Goal: Information Seeking & Learning: Learn about a topic

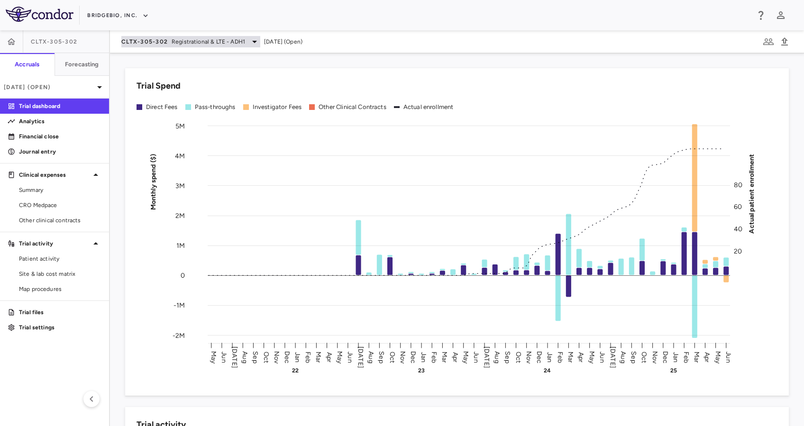
click at [202, 44] on span "Registrational & LTE - ADH1" at bounding box center [208, 41] width 73 height 9
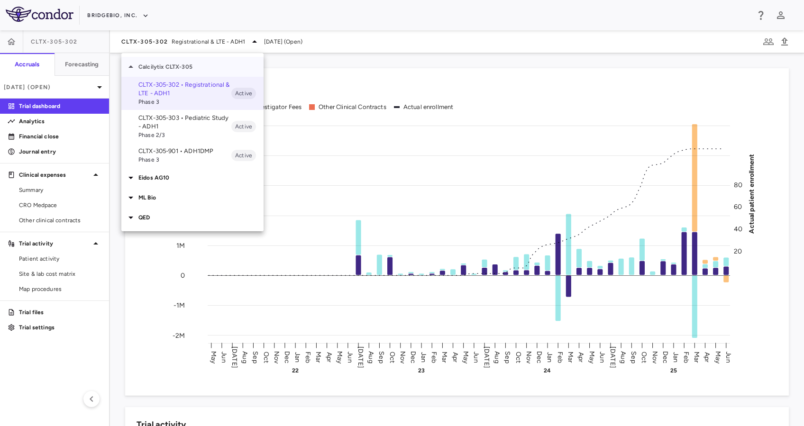
click at [187, 61] on div "Calcilytix CLTX-305" at bounding box center [192, 67] width 142 height 20
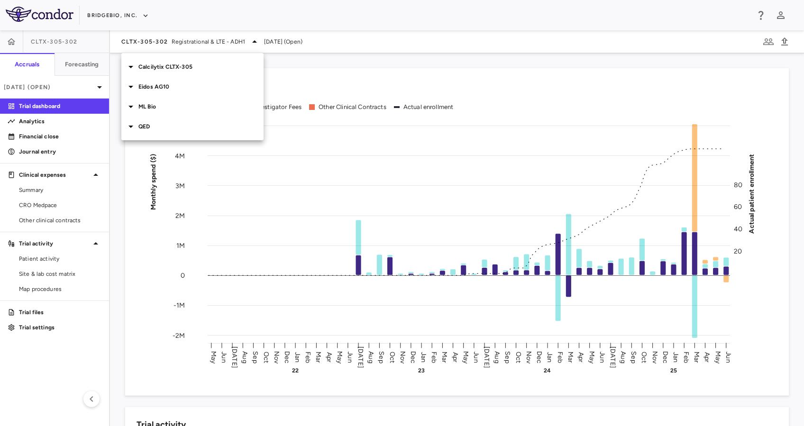
click at [181, 130] on p "QED" at bounding box center [200, 126] width 125 height 9
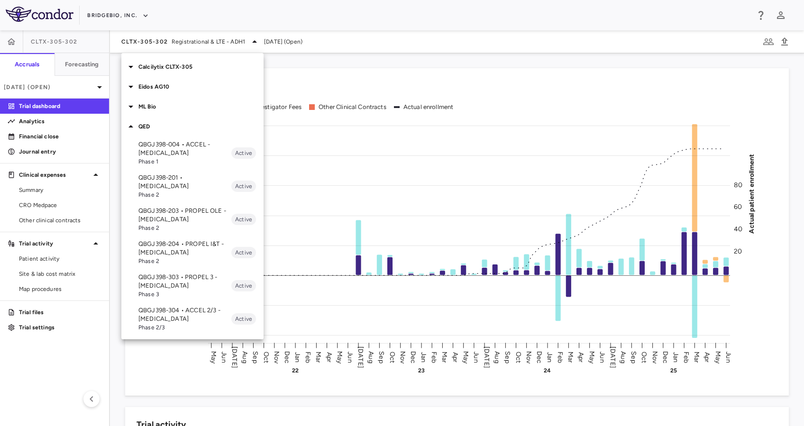
click at [201, 148] on p "QBGJ398-004 • ACCEL - [MEDICAL_DATA]" at bounding box center [184, 148] width 93 height 17
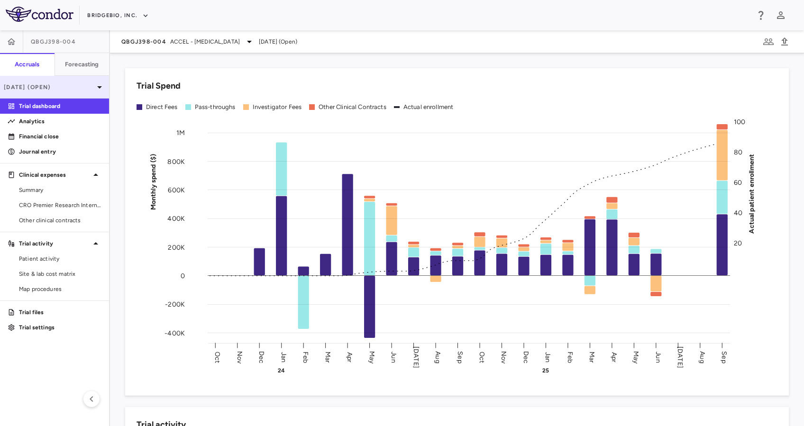
click at [78, 90] on p "[DATE] (Open)" at bounding box center [49, 87] width 90 height 9
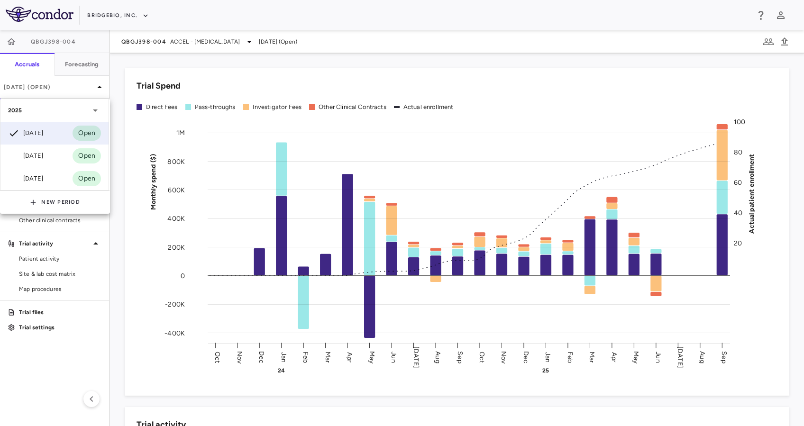
click at [37, 156] on div "[DATE]" at bounding box center [25, 155] width 35 height 11
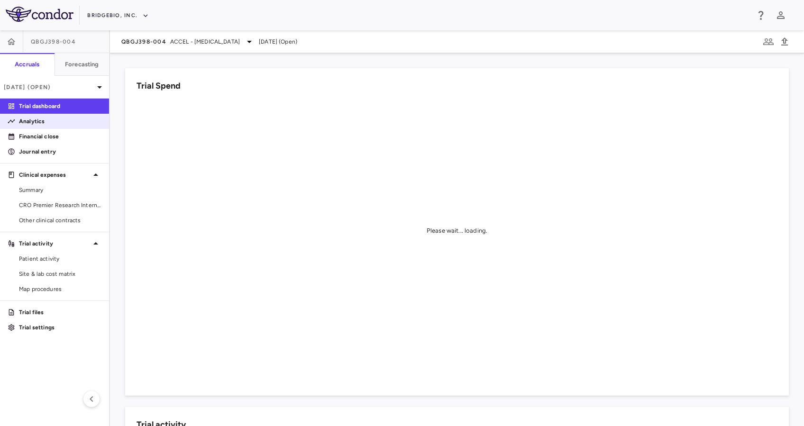
click at [66, 123] on p "Analytics" at bounding box center [60, 121] width 83 height 9
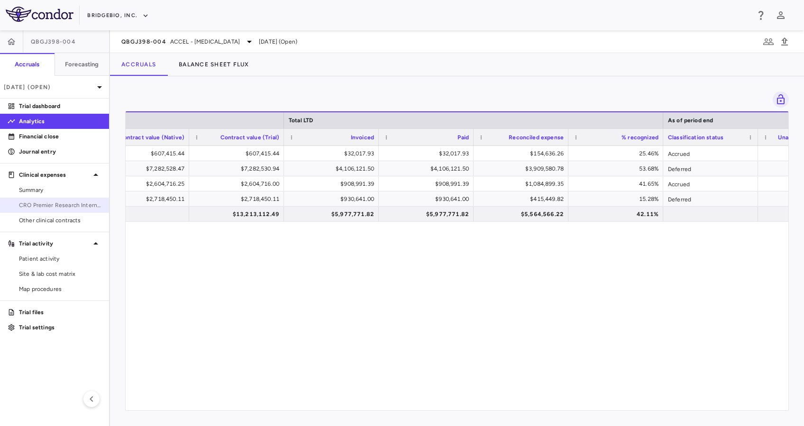
click at [62, 206] on span "CRO Premier Research International" at bounding box center [60, 205] width 83 height 9
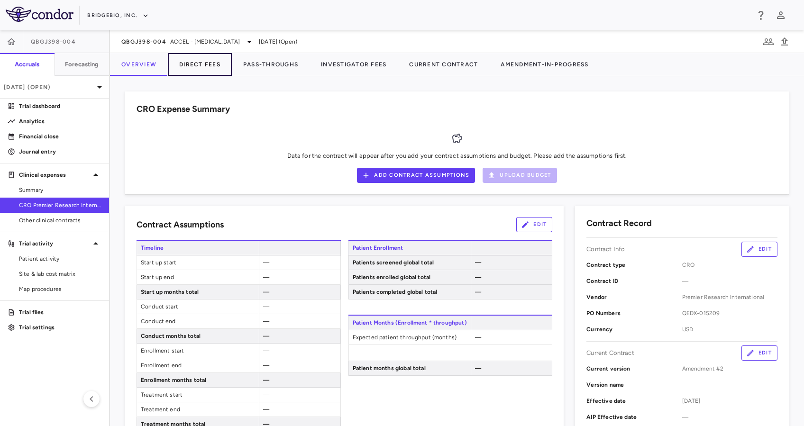
click at [213, 66] on button "Direct Fees" at bounding box center [200, 64] width 64 height 23
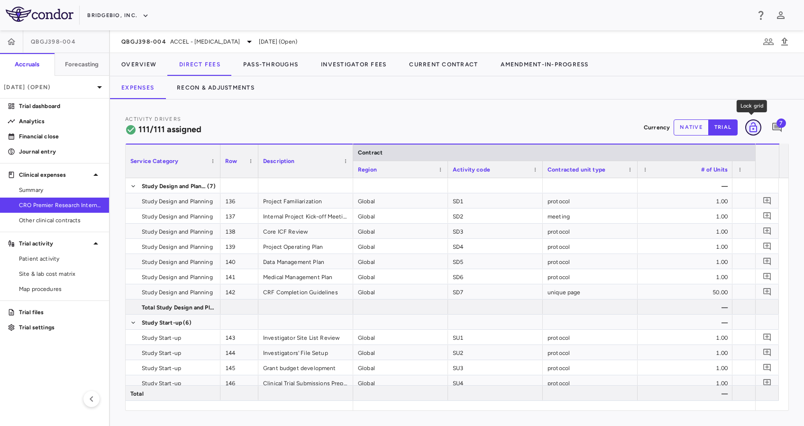
click at [755, 125] on icon "Lock grid" at bounding box center [754, 127] width 8 height 10
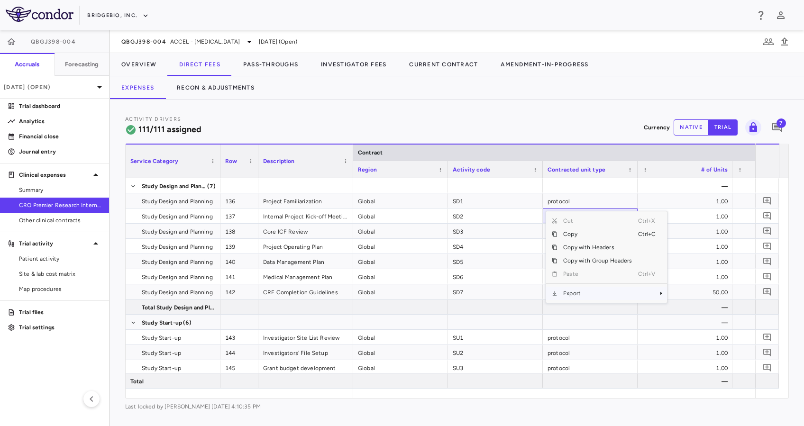
click at [588, 291] on span "Export" at bounding box center [598, 293] width 80 height 13
click at [592, 299] on span "Export" at bounding box center [598, 293] width 80 height 13
click at [690, 314] on span "Excel Export" at bounding box center [699, 309] width 45 height 13
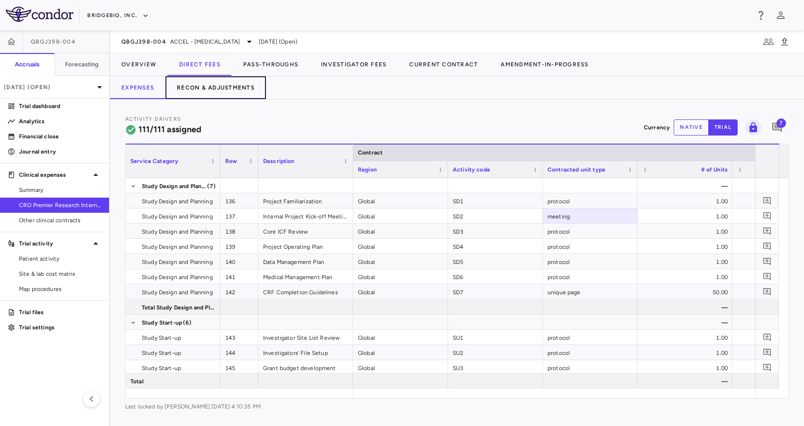
click at [202, 93] on button "Recon & Adjustments" at bounding box center [215, 87] width 101 height 23
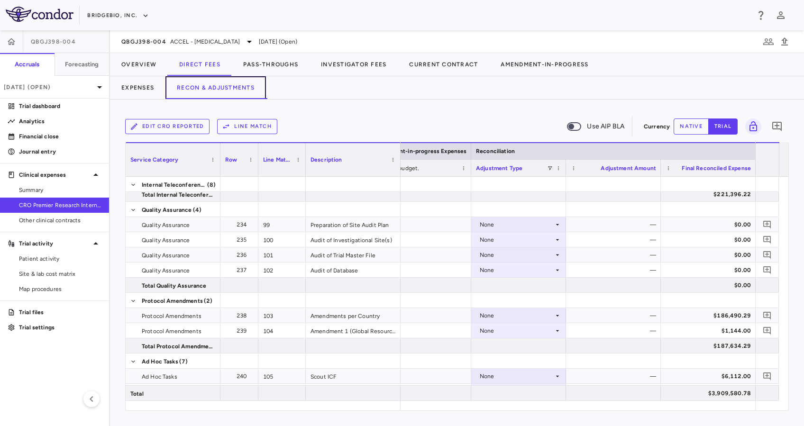
scroll to position [2132, 0]
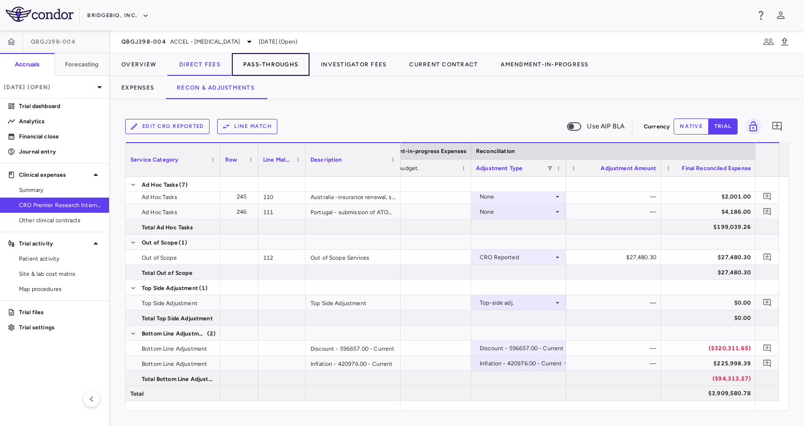
click at [275, 62] on button "Pass-Throughs" at bounding box center [271, 64] width 78 height 23
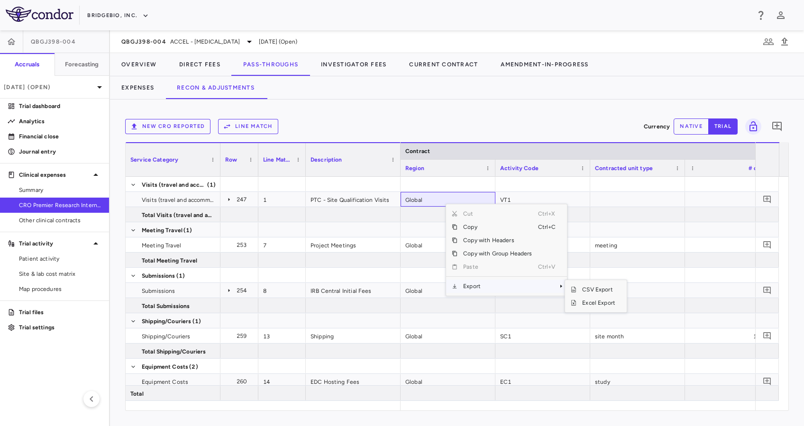
click at [492, 285] on span "Export" at bounding box center [498, 286] width 80 height 13
click at [581, 299] on span "Excel Export" at bounding box center [599, 302] width 45 height 13
click at [229, 196] on icon at bounding box center [229, 200] width 8 height 8
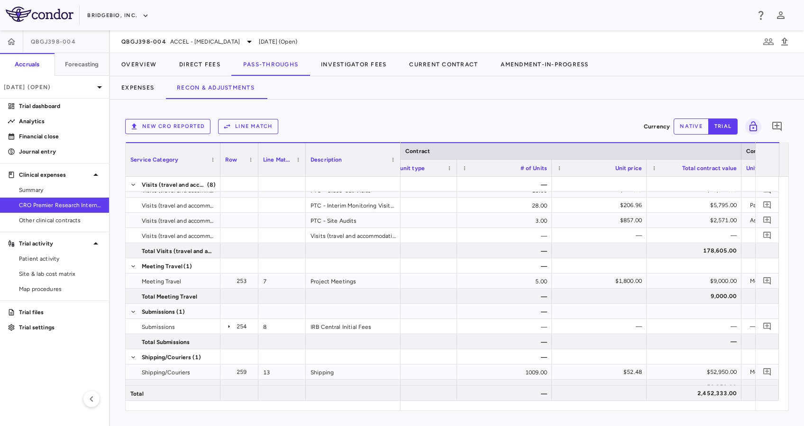
scroll to position [79, 0]
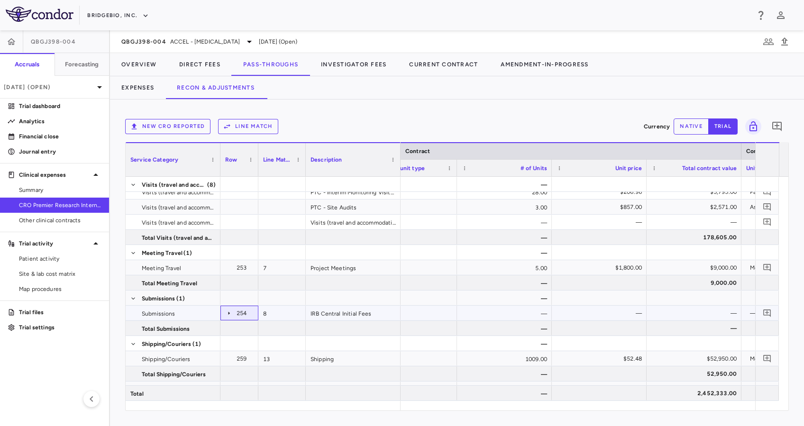
click at [229, 313] on icon at bounding box center [229, 313] width 1 height 3
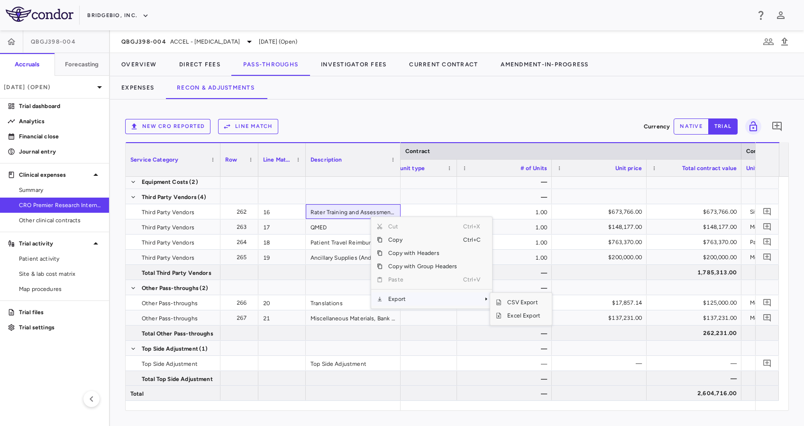
click at [405, 296] on span "Export" at bounding box center [423, 299] width 80 height 13
click at [512, 312] on span "Excel Export" at bounding box center [524, 315] width 45 height 13
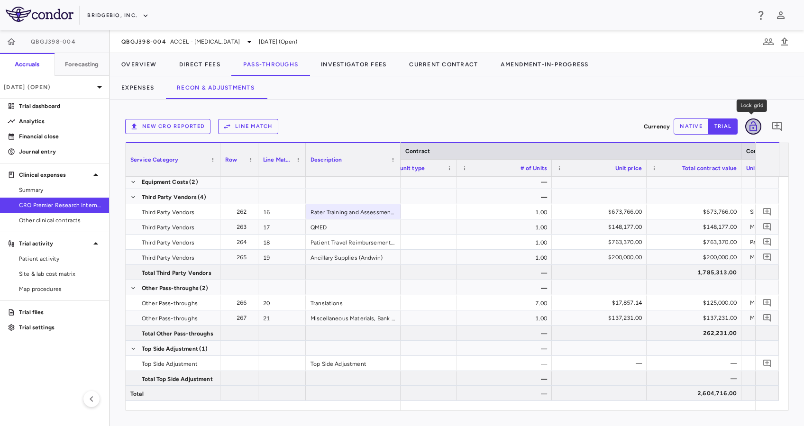
drag, startPoint x: 753, startPoint y: 124, endPoint x: 729, endPoint y: 114, distance: 25.1
click at [752, 125] on icon "Lock grid" at bounding box center [753, 126] width 11 height 11
click at [109, 91] on div "[DATE] (Open)" at bounding box center [54, 87] width 109 height 23
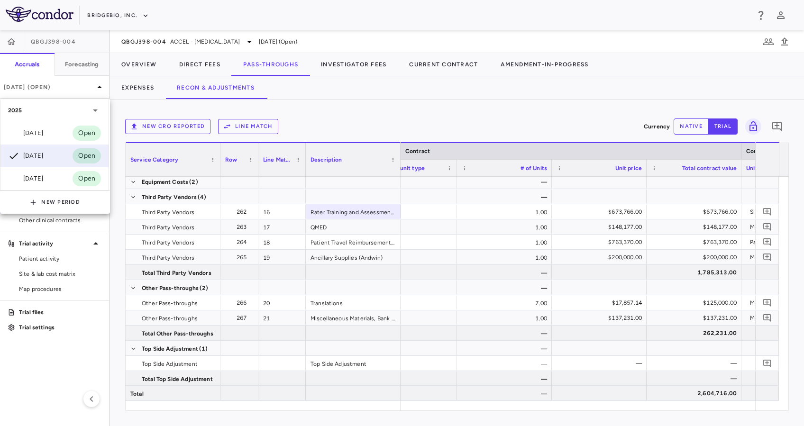
click at [140, 85] on div at bounding box center [402, 213] width 804 height 426
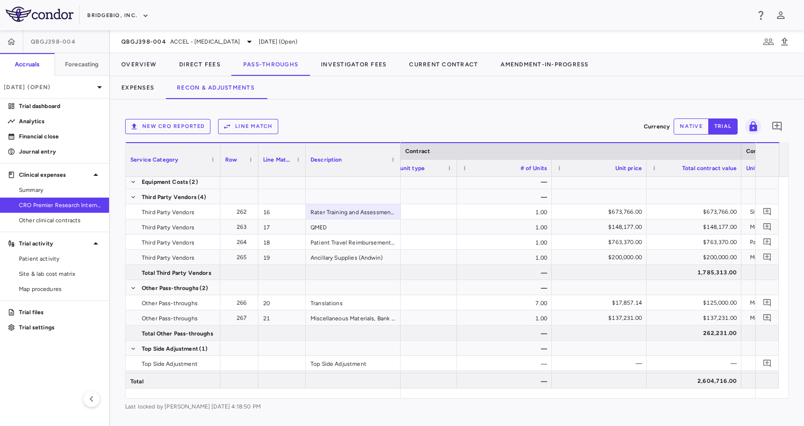
click at [138, 100] on div "New CRO reported Line Match Currency native trial 0 Press SPACE to deselect thi…" at bounding box center [457, 263] width 694 height 327
click at [142, 87] on button "Expenses" at bounding box center [137, 87] width 55 height 23
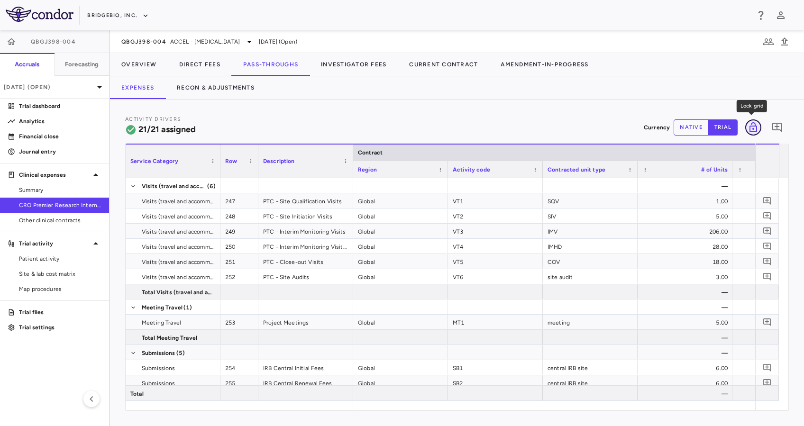
click at [753, 131] on icon "Lock grid" at bounding box center [754, 127] width 8 height 10
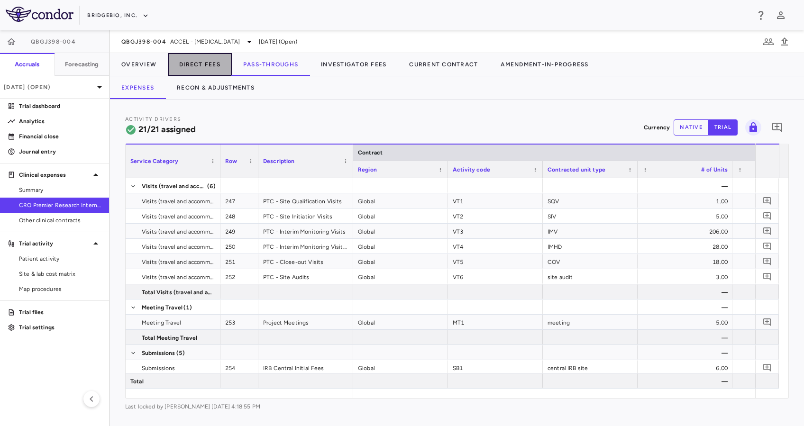
click at [203, 62] on button "Direct Fees" at bounding box center [200, 64] width 64 height 23
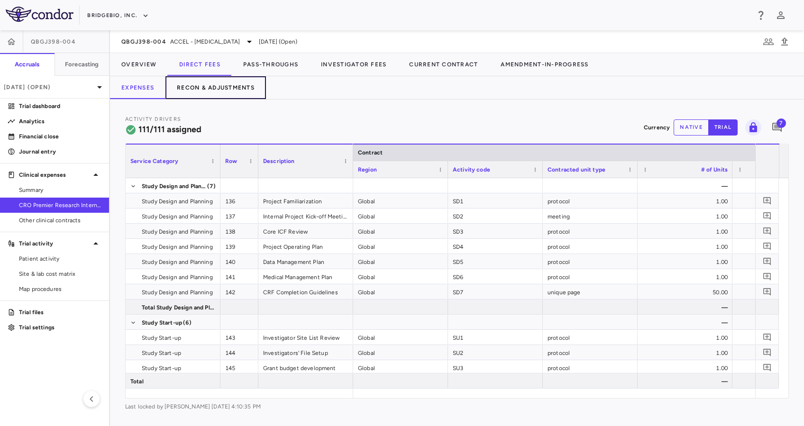
click at [214, 82] on button "Recon & Adjustments" at bounding box center [215, 87] width 101 height 23
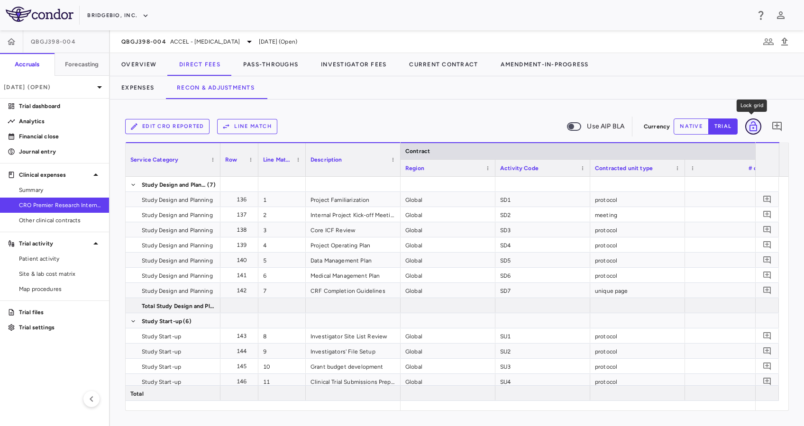
click at [757, 126] on icon "Lock grid" at bounding box center [754, 126] width 8 height 10
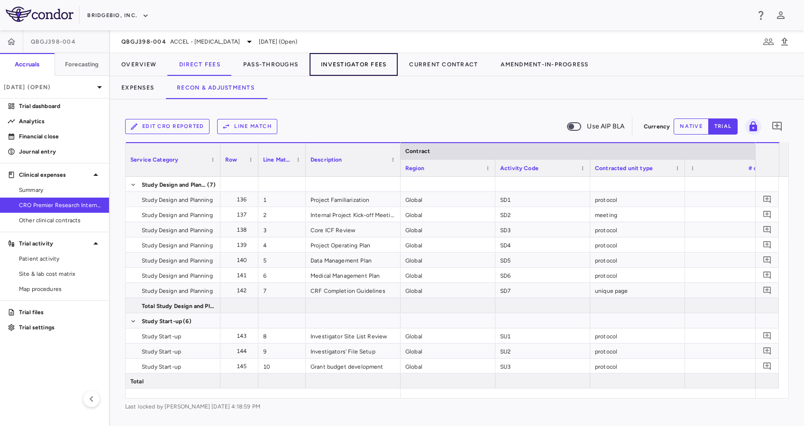
click at [354, 65] on button "Investigator Fees" at bounding box center [354, 64] width 88 height 23
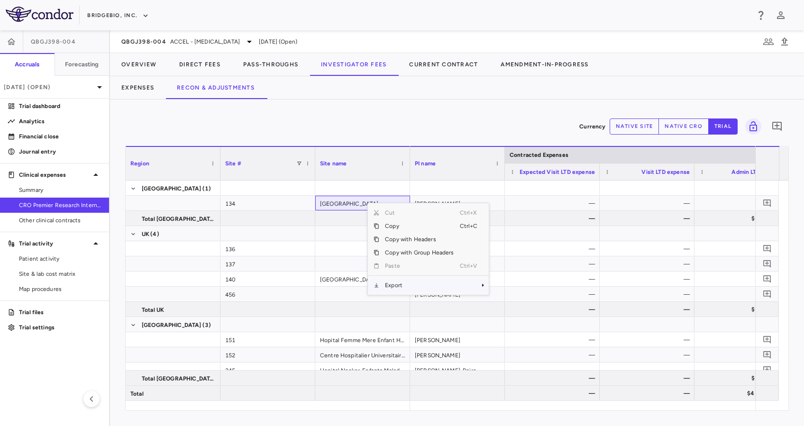
click at [435, 284] on span "Export" at bounding box center [419, 285] width 80 height 13
click at [528, 300] on span "Excel Export" at bounding box center [520, 301] width 45 height 13
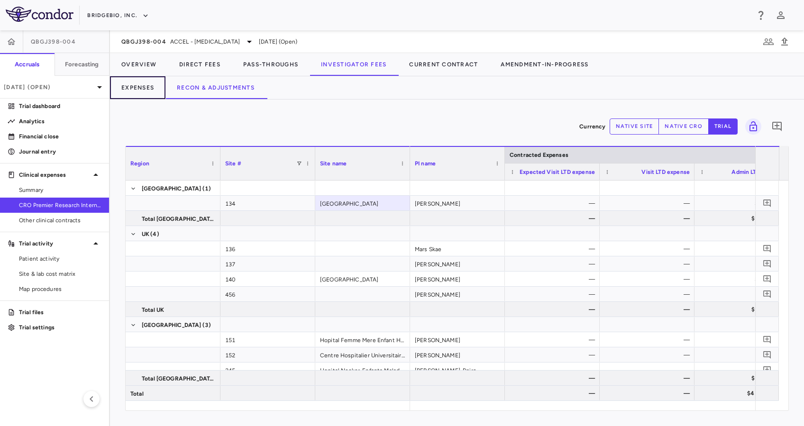
drag, startPoint x: 138, startPoint y: 95, endPoint x: 184, endPoint y: 97, distance: 46.0
click at [138, 95] on button "Expenses" at bounding box center [137, 87] width 55 height 23
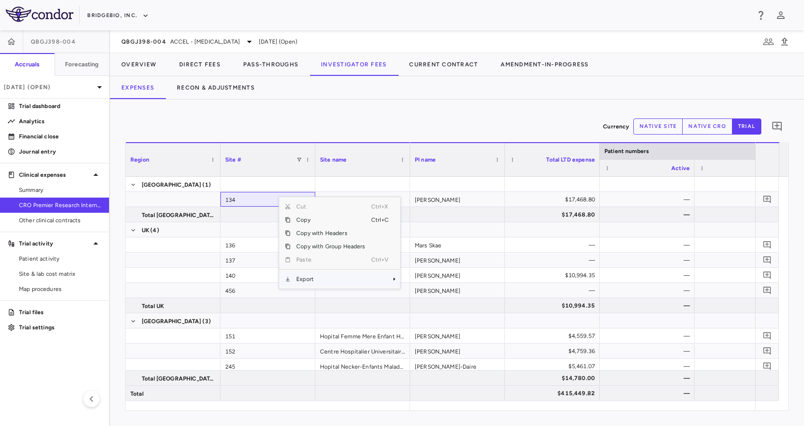
click at [328, 281] on span "Export" at bounding box center [331, 279] width 80 height 13
click at [443, 296] on span "Excel Export" at bounding box center [432, 295] width 45 height 13
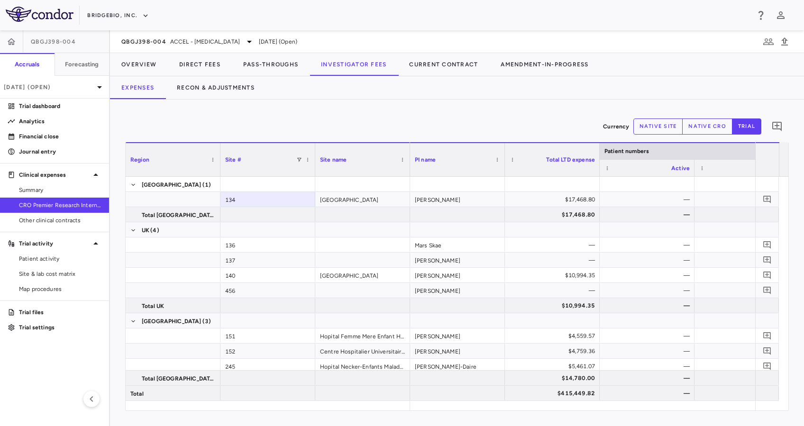
click at [428, 118] on div "Currency native site native cro trial 0" at bounding box center [457, 127] width 664 height 24
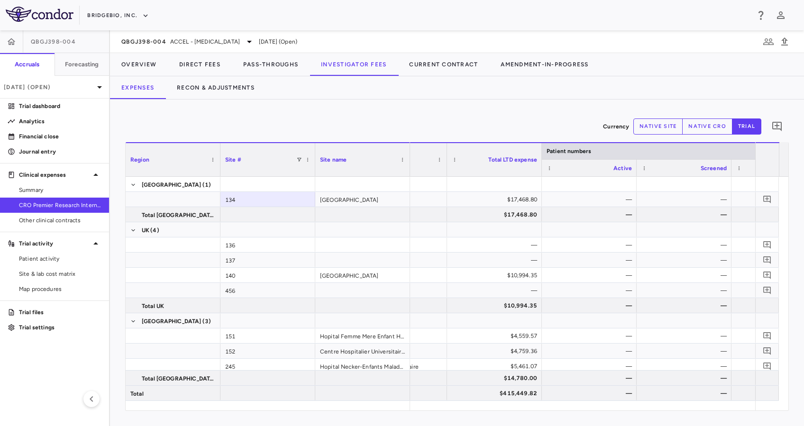
scroll to position [0, 110]
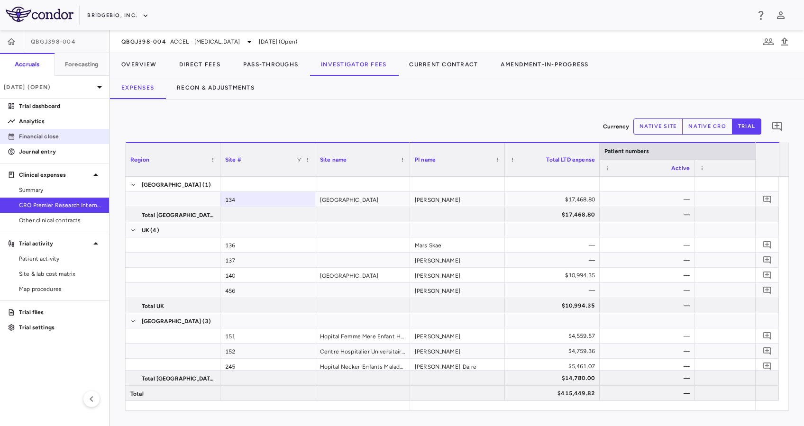
click at [44, 135] on p "Financial close" at bounding box center [60, 136] width 83 height 9
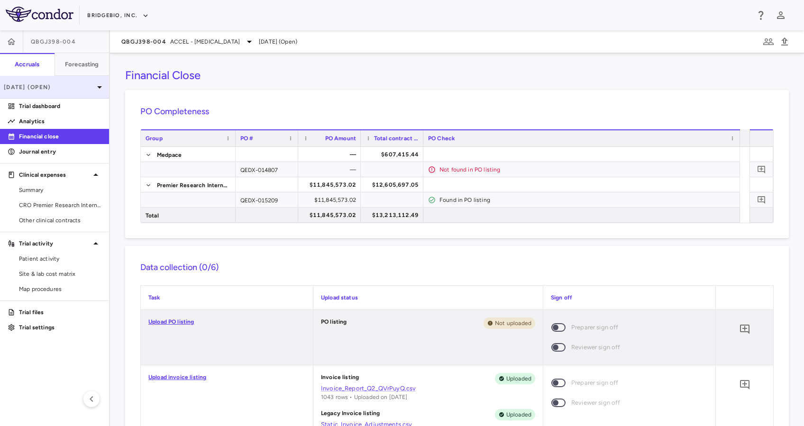
click at [102, 87] on icon at bounding box center [99, 87] width 11 height 11
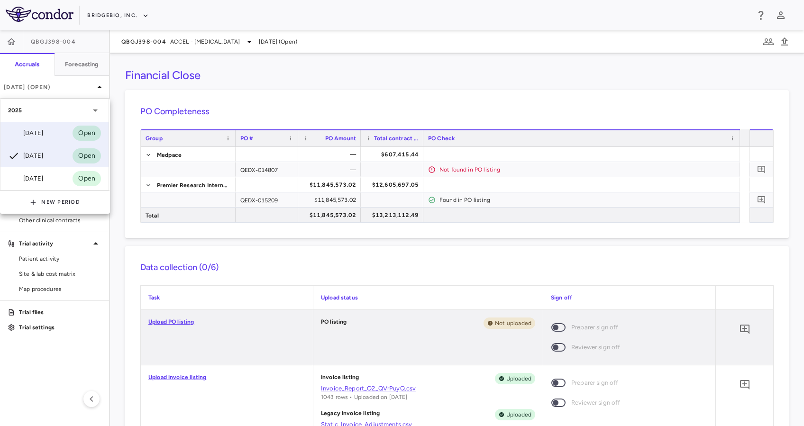
click at [57, 131] on div "[DATE] Open" at bounding box center [54, 133] width 108 height 23
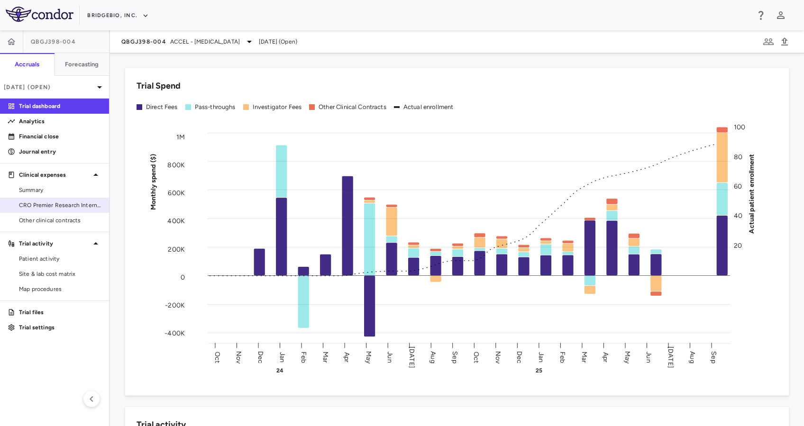
click at [83, 205] on span "CRO Premier Research International" at bounding box center [60, 205] width 83 height 9
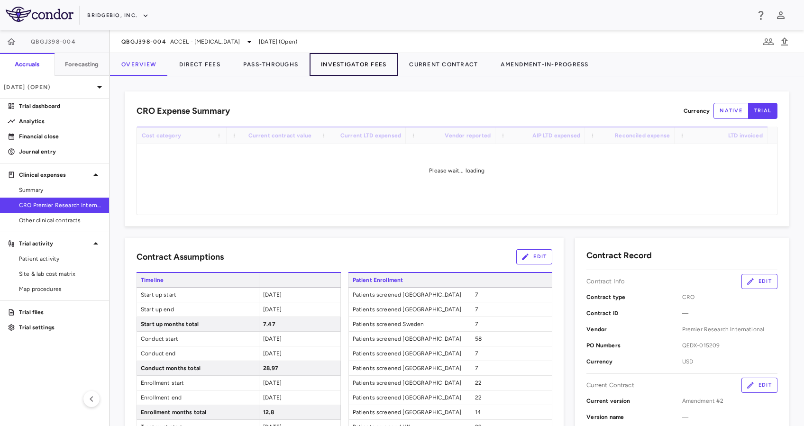
click at [368, 61] on button "Investigator Fees" at bounding box center [354, 64] width 88 height 23
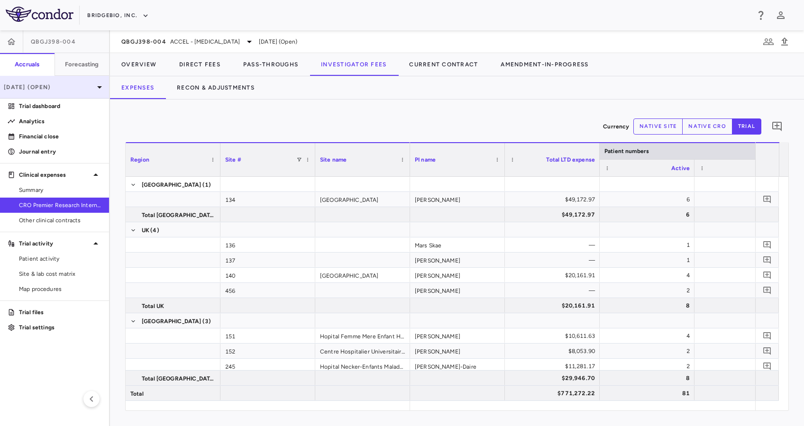
click at [96, 85] on icon at bounding box center [99, 87] width 11 height 11
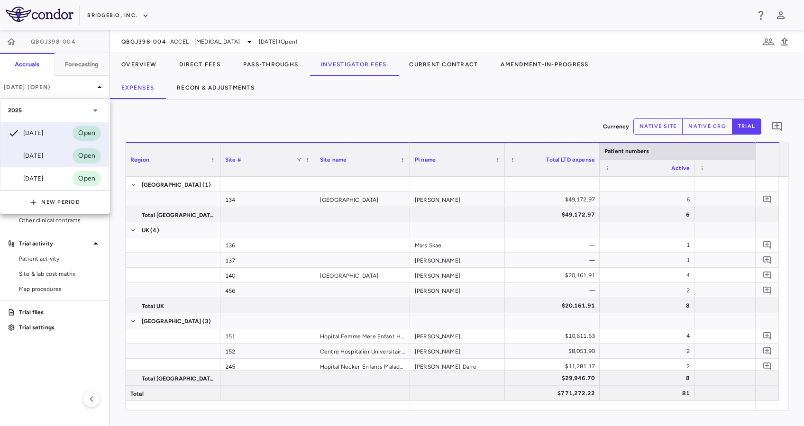
click at [43, 159] on div "[DATE]" at bounding box center [25, 155] width 35 height 11
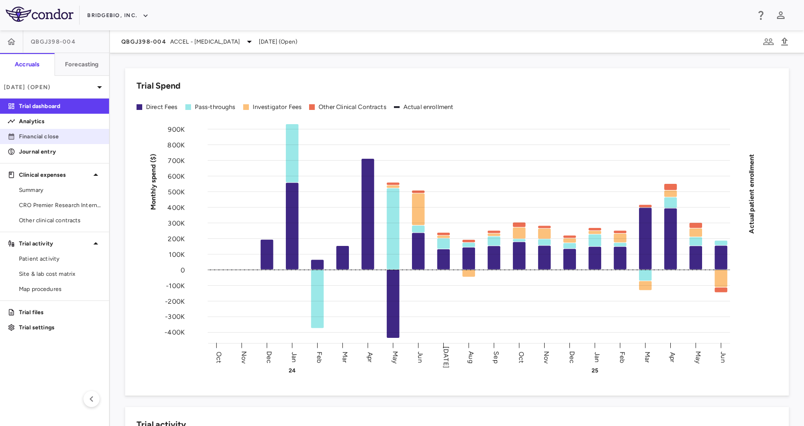
click at [49, 140] on p "Financial close" at bounding box center [60, 136] width 83 height 9
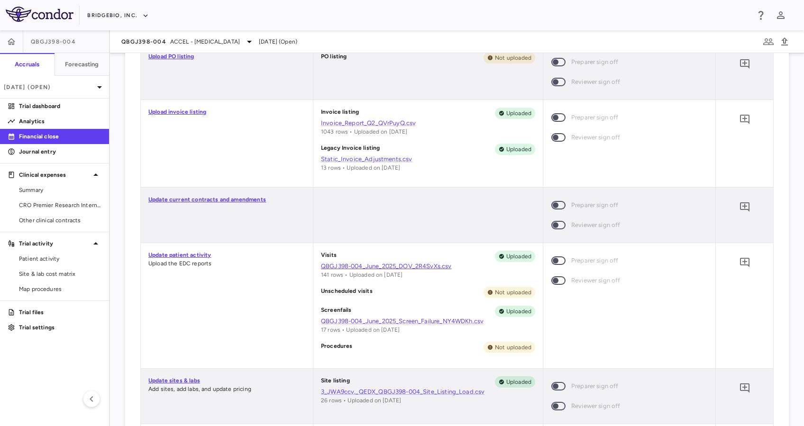
click at [383, 265] on link "QBGJ398-004_June_2025_DOV_2R4SvXs.csv" at bounding box center [428, 266] width 214 height 9
click at [223, 41] on span "ACCEL - [MEDICAL_DATA]" at bounding box center [205, 41] width 70 height 9
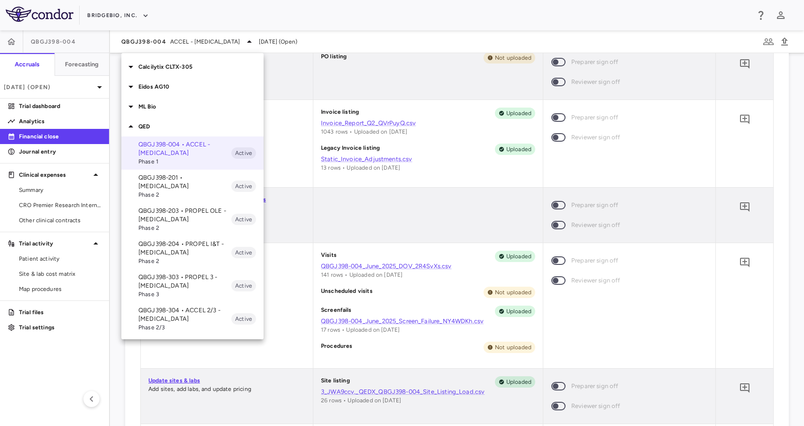
click at [191, 208] on p "QBGJ398-203 • PROPEL OLE - [MEDICAL_DATA]" at bounding box center [184, 215] width 93 height 17
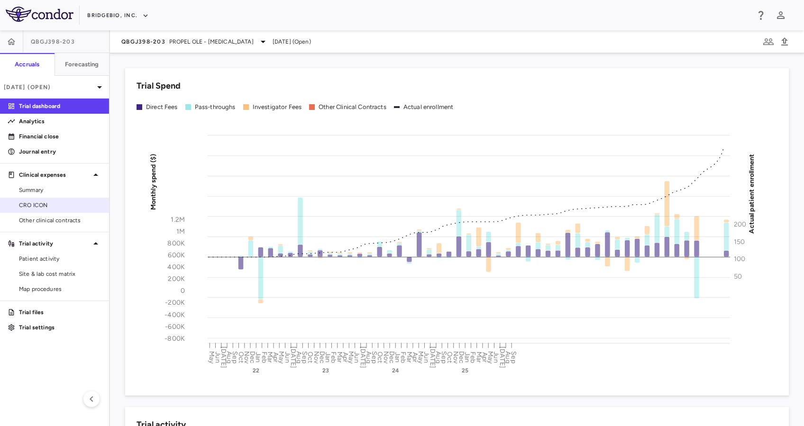
click at [35, 206] on span "CRO ICON" at bounding box center [60, 205] width 83 height 9
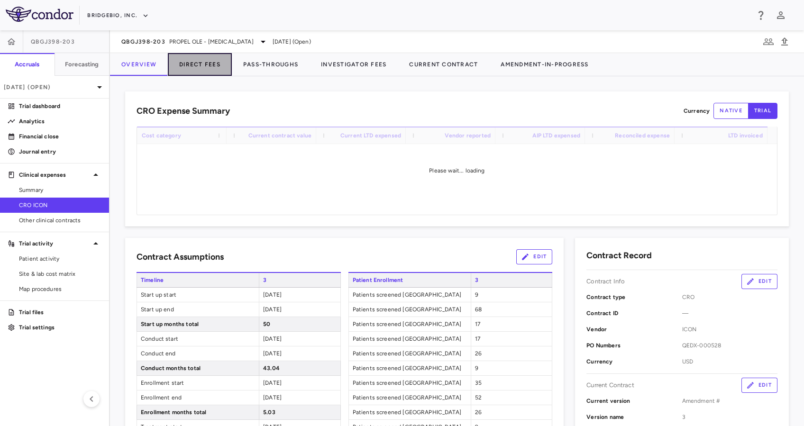
click at [198, 64] on button "Direct Fees" at bounding box center [200, 64] width 64 height 23
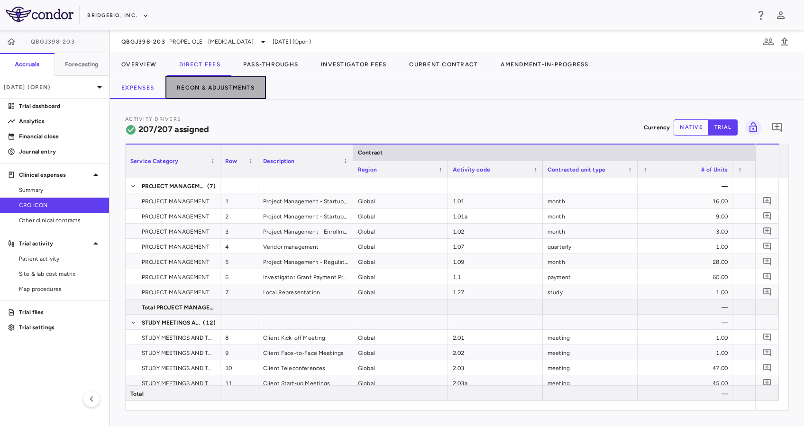
click at [201, 89] on button "Recon & Adjustments" at bounding box center [215, 87] width 101 height 23
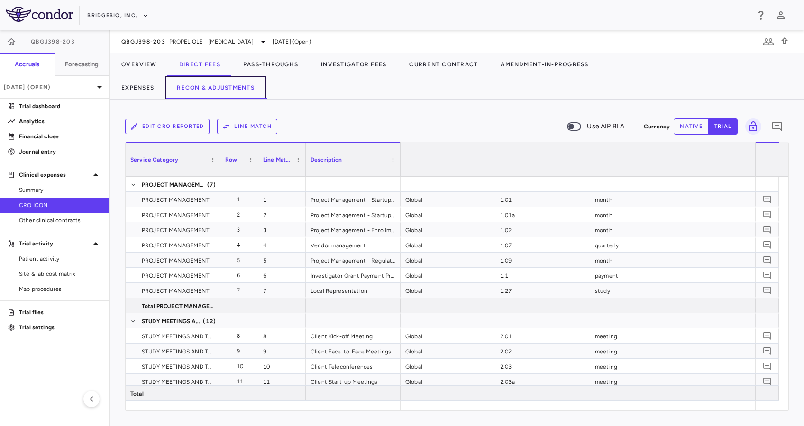
scroll to position [0, 1802]
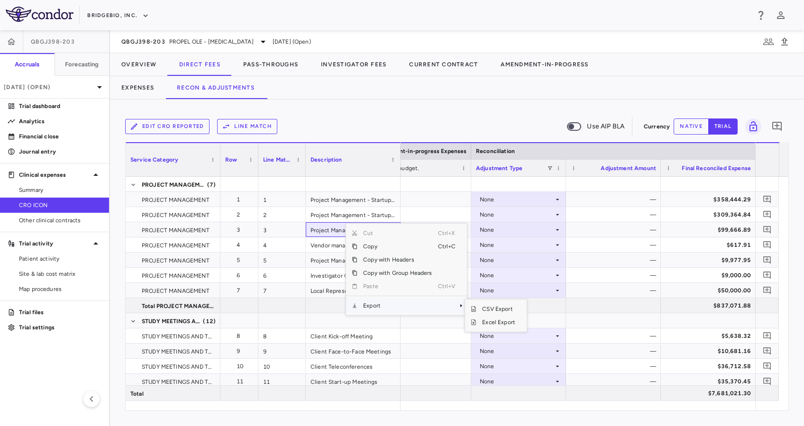
click at [395, 304] on span "Export" at bounding box center [398, 305] width 80 height 13
click at [510, 322] on span "Excel Export" at bounding box center [499, 322] width 45 height 13
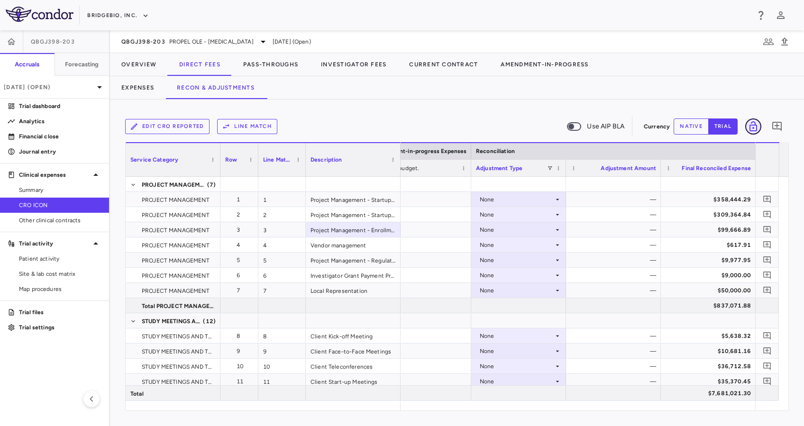
click at [754, 124] on icon "Lock grid" at bounding box center [753, 126] width 11 height 11
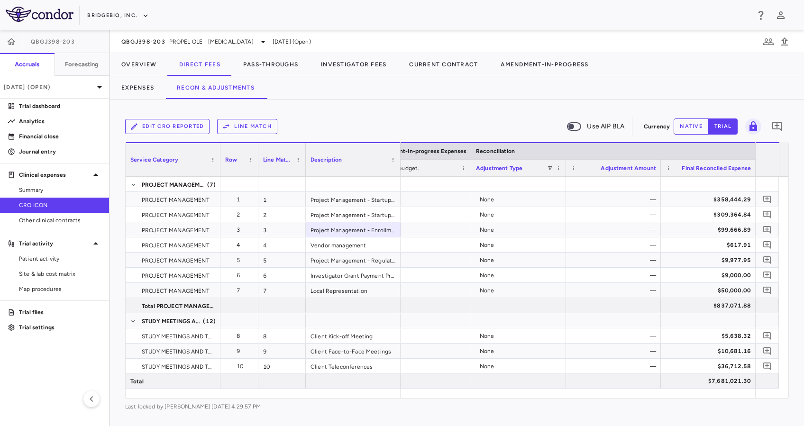
click at [603, 130] on span "Use AIP BLA" at bounding box center [605, 126] width 37 height 10
click at [760, 112] on div "Edit CRO reported Line Match Use AIP BLA Currency native trial 0 Service Catego…" at bounding box center [457, 263] width 694 height 327
click at [757, 121] on icon "Unlock grid" at bounding box center [753, 126] width 11 height 11
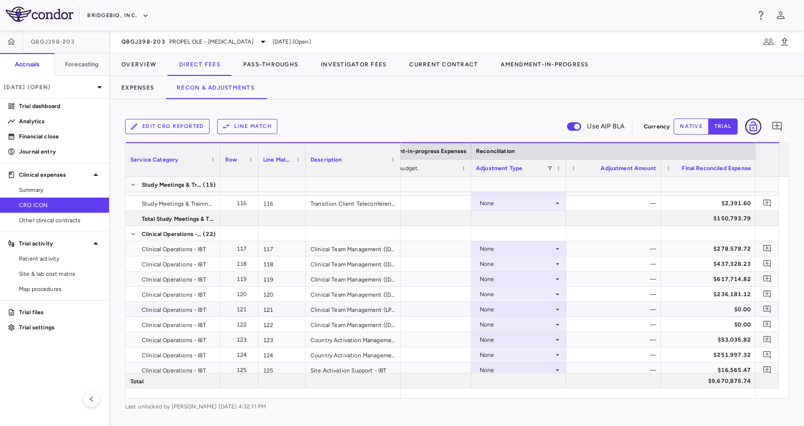
scroll to position [2045, 0]
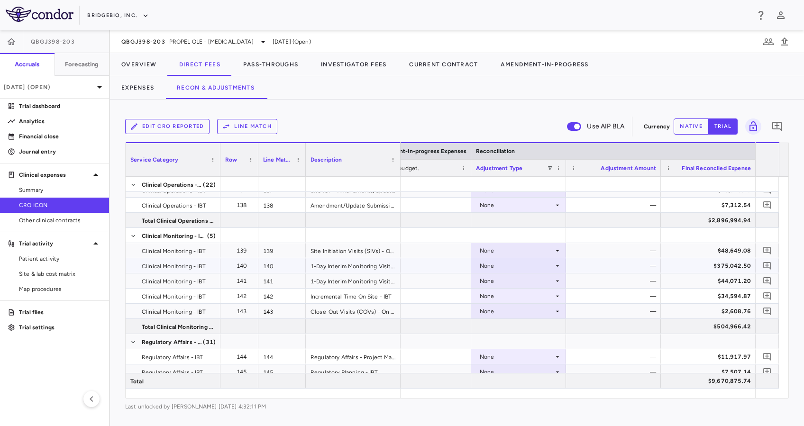
click at [546, 266] on div "None" at bounding box center [517, 265] width 74 height 15
click at [630, 253] on div at bounding box center [402, 213] width 804 height 426
click at [92, 83] on p "[DATE] (Open)" at bounding box center [49, 87] width 90 height 9
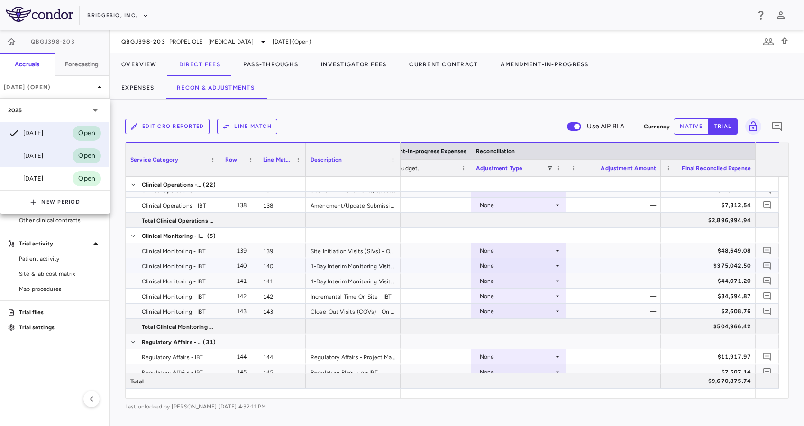
click at [49, 159] on div "[DATE] Open" at bounding box center [54, 156] width 108 height 23
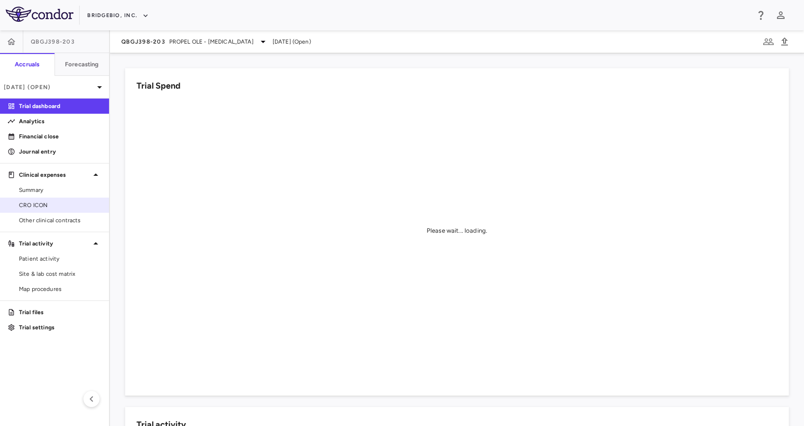
click at [45, 199] on link "CRO ICON" at bounding box center [54, 205] width 109 height 14
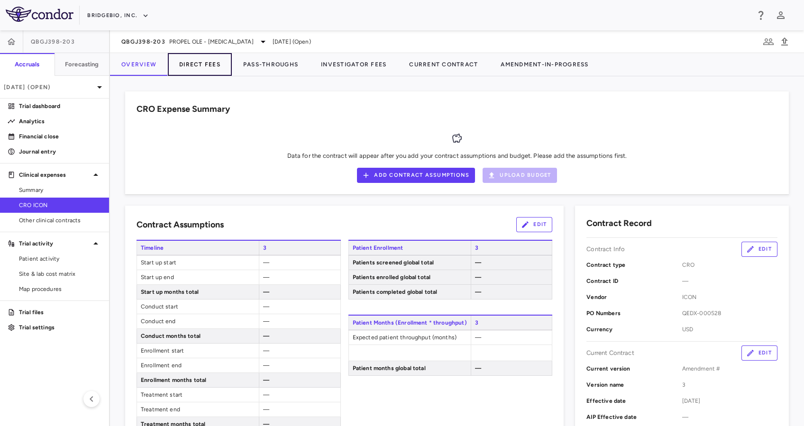
click at [211, 65] on button "Direct Fees" at bounding box center [200, 64] width 64 height 23
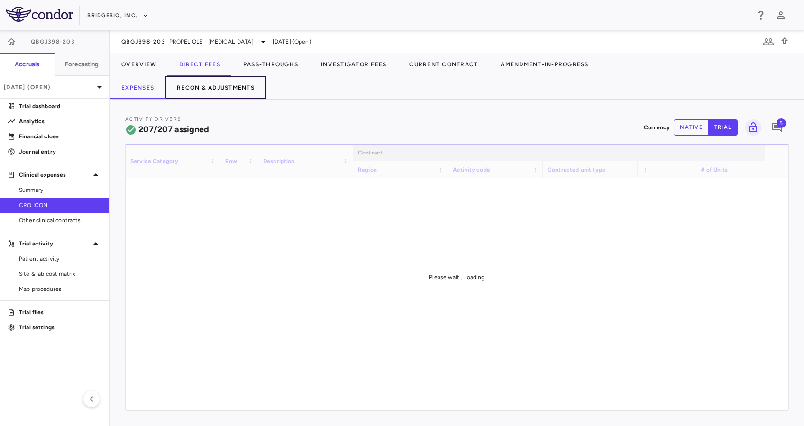
click at [218, 86] on button "Recon & Adjustments" at bounding box center [215, 87] width 101 height 23
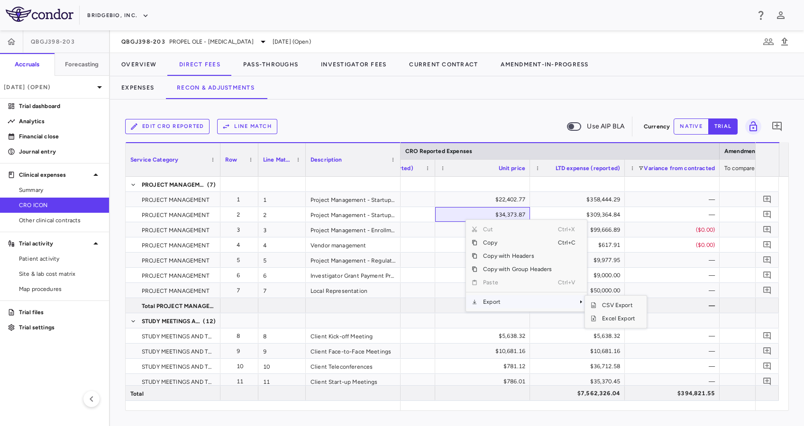
click at [498, 303] on span "Export" at bounding box center [517, 301] width 80 height 13
click at [537, 303] on span "Export" at bounding box center [517, 301] width 80 height 13
click at [613, 317] on span "Excel Export" at bounding box center [618, 318] width 45 height 13
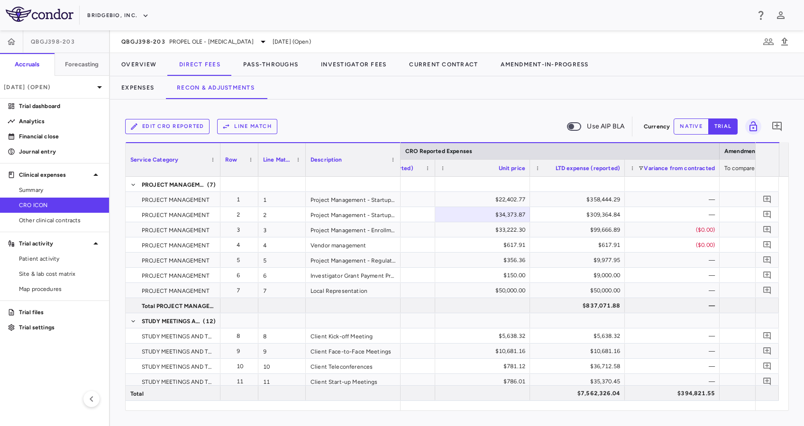
click at [323, 101] on div "Edit CRO reported Line Match Use AIP BLA Currency native trial 0 Service Catego…" at bounding box center [457, 263] width 694 height 327
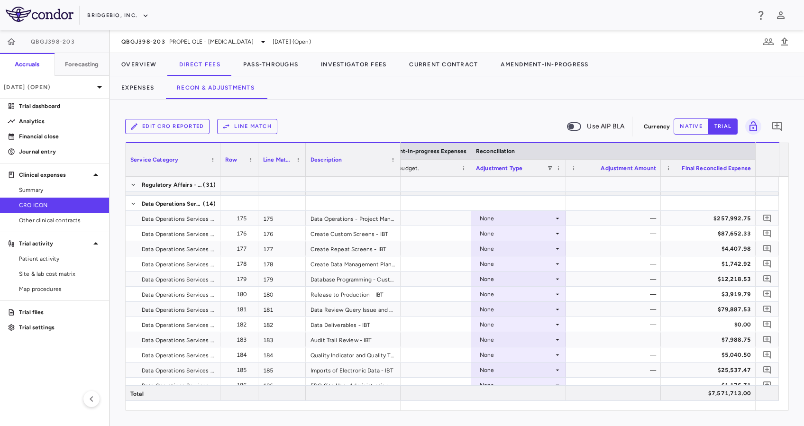
scroll to position [3599, 0]
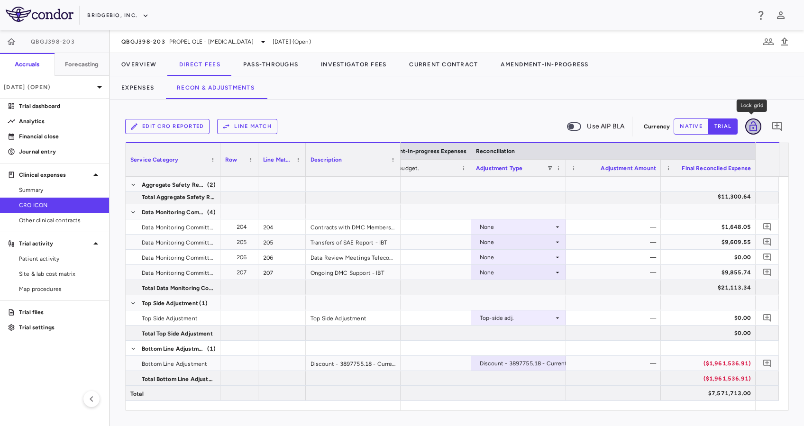
click at [758, 122] on icon "Lock grid" at bounding box center [753, 126] width 11 height 11
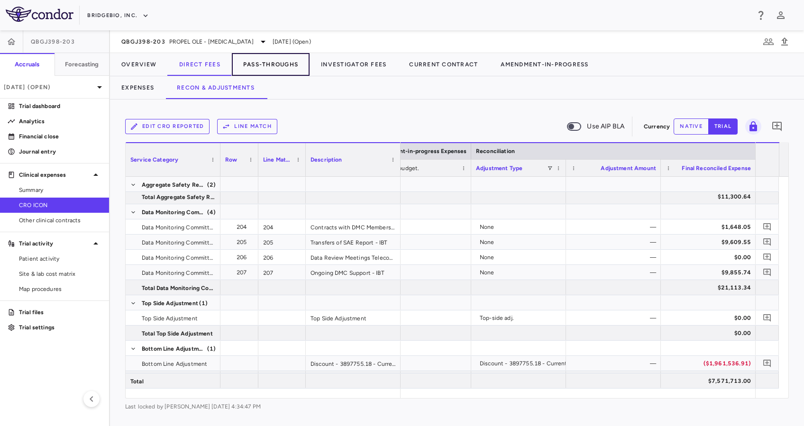
click at [266, 68] on button "Pass-Throughs" at bounding box center [271, 64] width 78 height 23
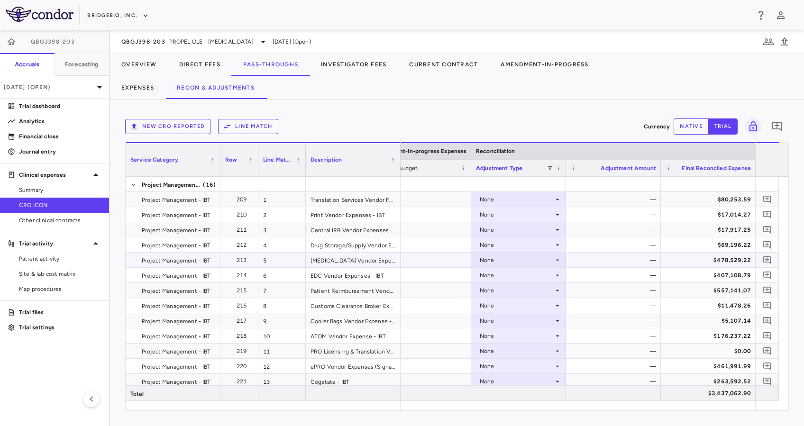
click at [546, 260] on div "None" at bounding box center [517, 260] width 74 height 15
click at [517, 292] on div "CRO Reported" at bounding box center [512, 293] width 45 height 9
click at [555, 277] on icon at bounding box center [558, 276] width 8 height 8
click at [546, 272] on div "None" at bounding box center [517, 275] width 74 height 15
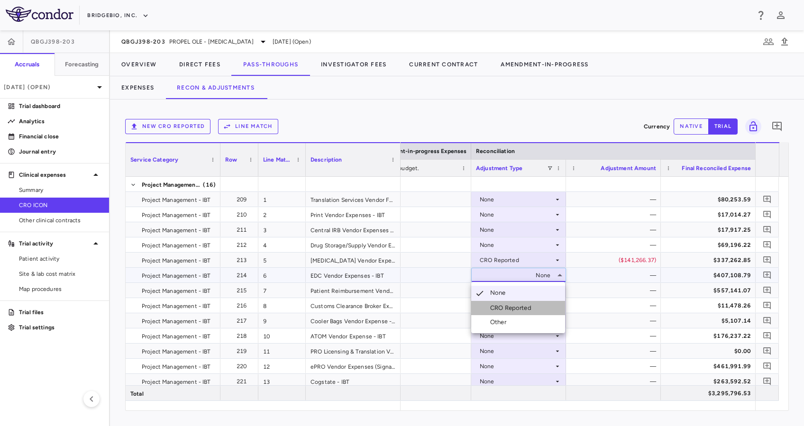
click at [523, 302] on li "CRO Reported" at bounding box center [518, 308] width 94 height 14
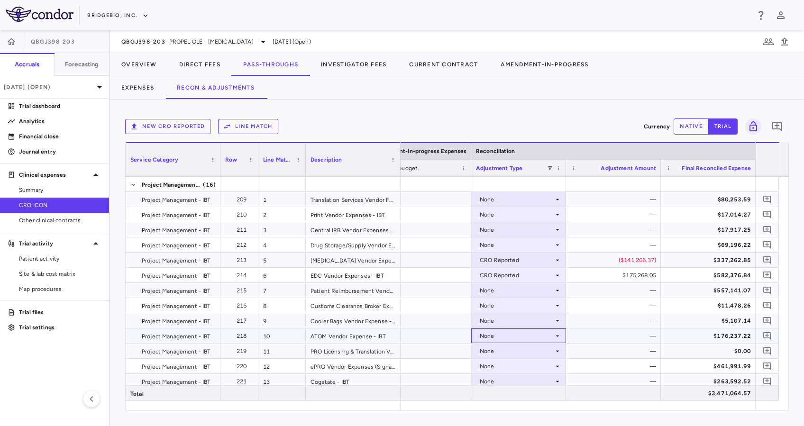
click at [526, 337] on div "None" at bounding box center [517, 336] width 74 height 15
click at [508, 370] on div "CRO Reported" at bounding box center [512, 369] width 45 height 9
click at [549, 352] on div "None" at bounding box center [517, 351] width 74 height 15
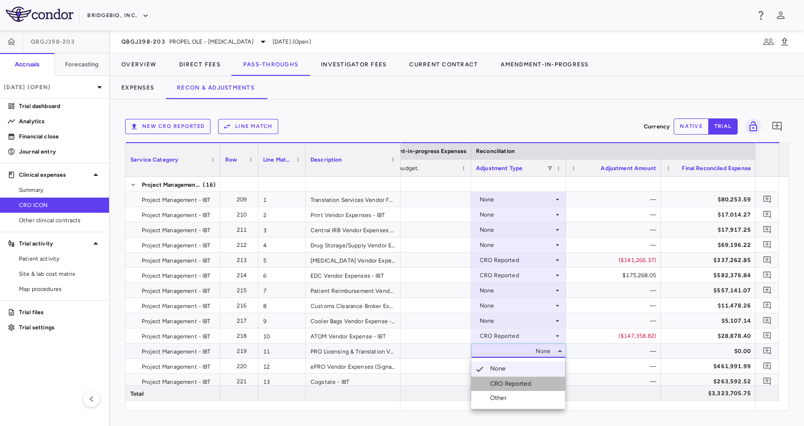
click at [505, 385] on div "CRO Reported" at bounding box center [512, 384] width 45 height 9
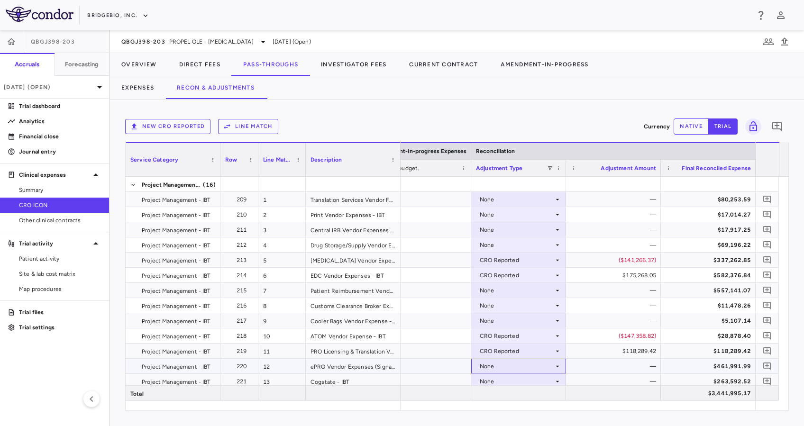
click at [546, 365] on div "None" at bounding box center [517, 366] width 74 height 15
click at [509, 396] on div "CRO Reported" at bounding box center [512, 393] width 45 height 9
click at [756, 124] on icon "Lock grid" at bounding box center [753, 126] width 11 height 11
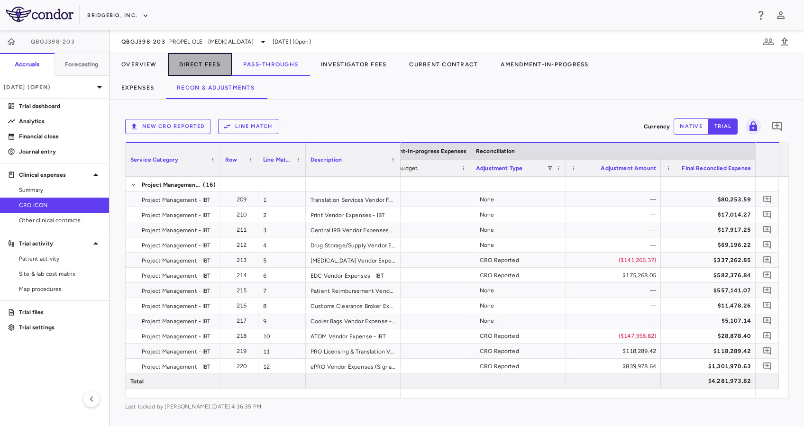
click at [192, 64] on button "Direct Fees" at bounding box center [200, 64] width 64 height 23
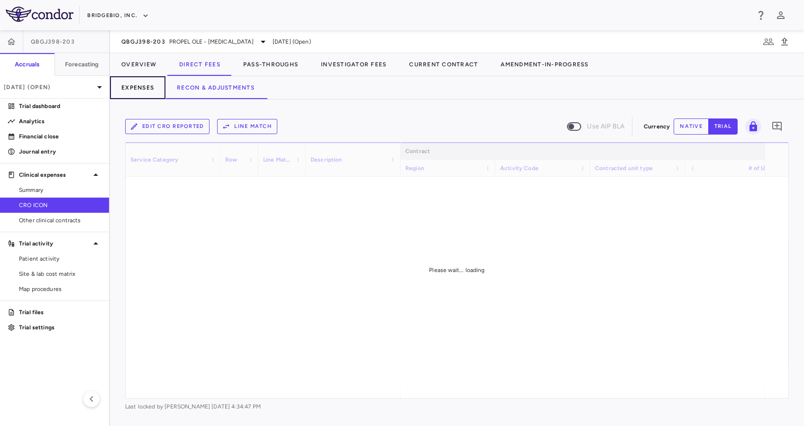
click at [138, 89] on button "Expenses" at bounding box center [137, 87] width 55 height 23
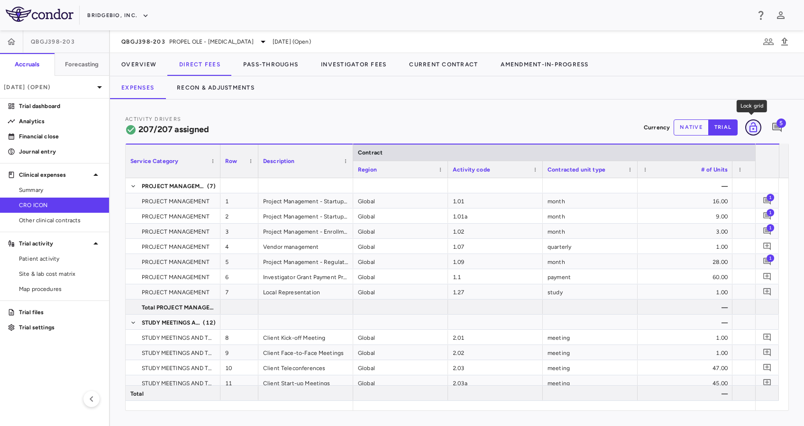
click at [756, 126] on icon "Lock grid" at bounding box center [754, 127] width 8 height 10
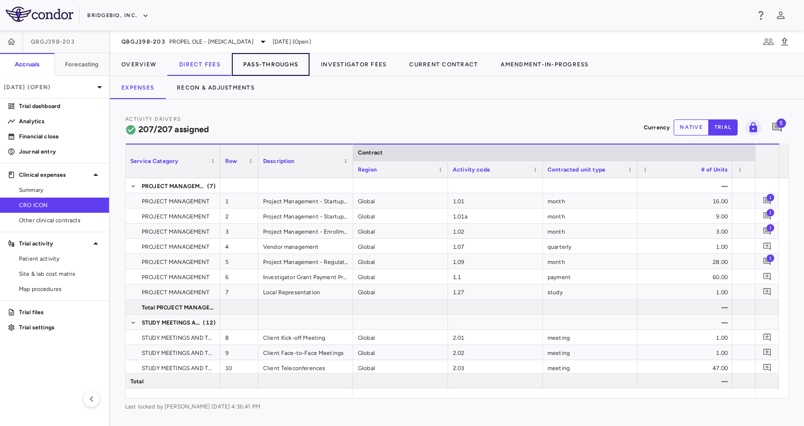
click at [276, 64] on button "Pass-Throughs" at bounding box center [271, 64] width 78 height 23
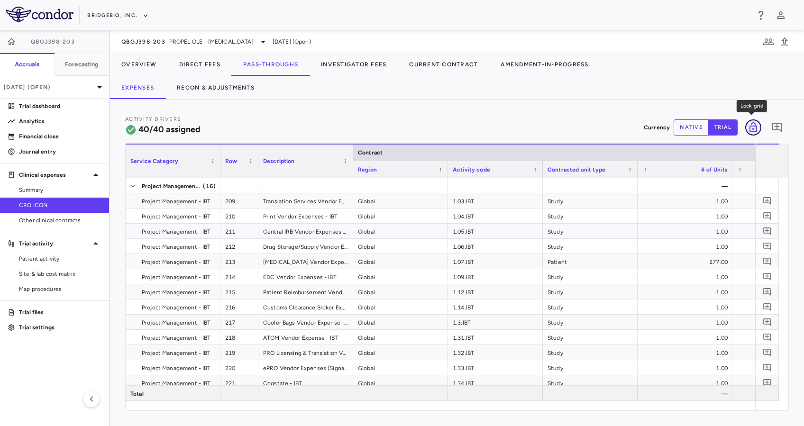
click at [761, 125] on button "Lock grid" at bounding box center [753, 127] width 16 height 16
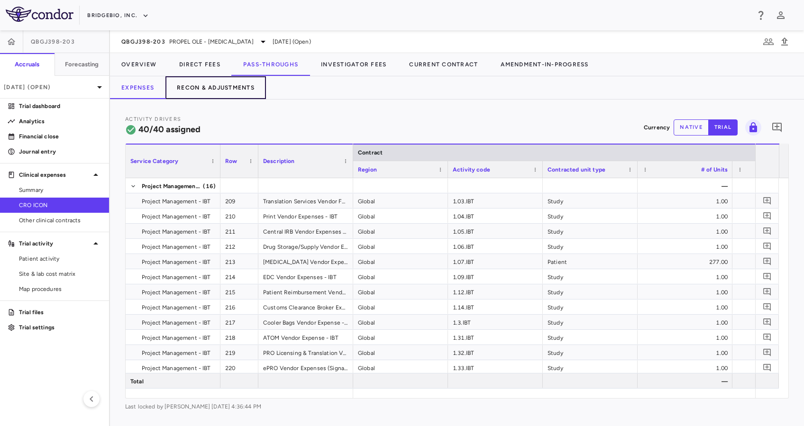
click at [236, 92] on button "Recon & Adjustments" at bounding box center [215, 87] width 101 height 23
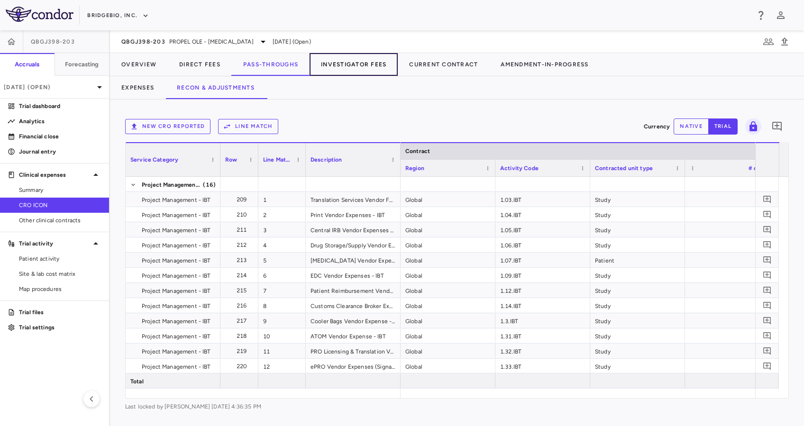
click at [346, 65] on button "Investigator Fees" at bounding box center [354, 64] width 88 height 23
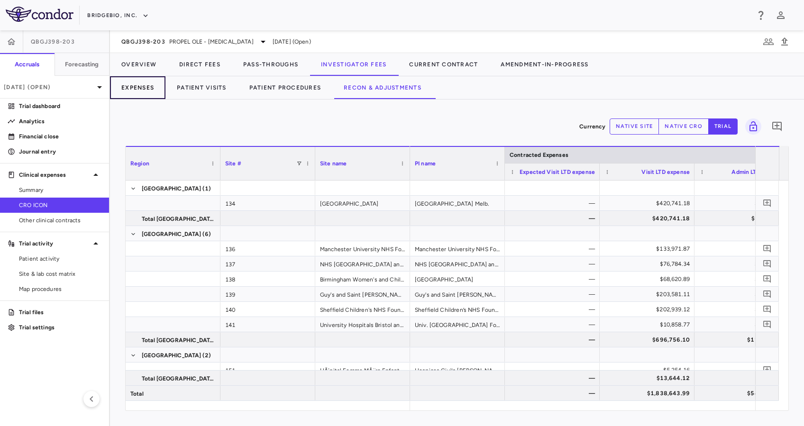
click at [141, 93] on button "Expenses" at bounding box center [137, 87] width 55 height 23
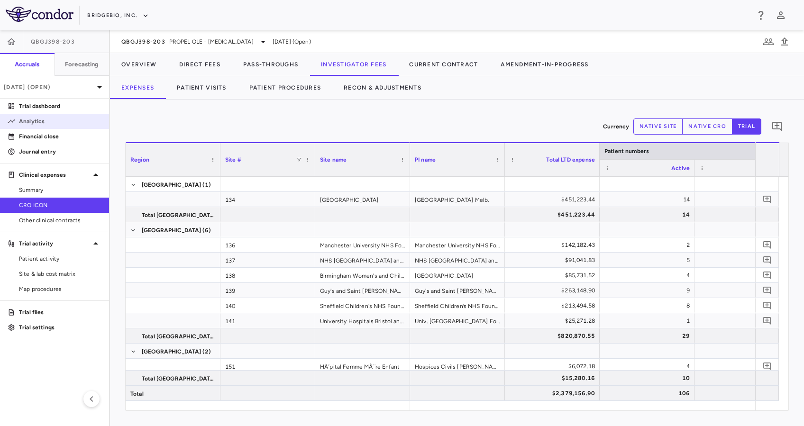
click at [52, 122] on p "Analytics" at bounding box center [60, 121] width 83 height 9
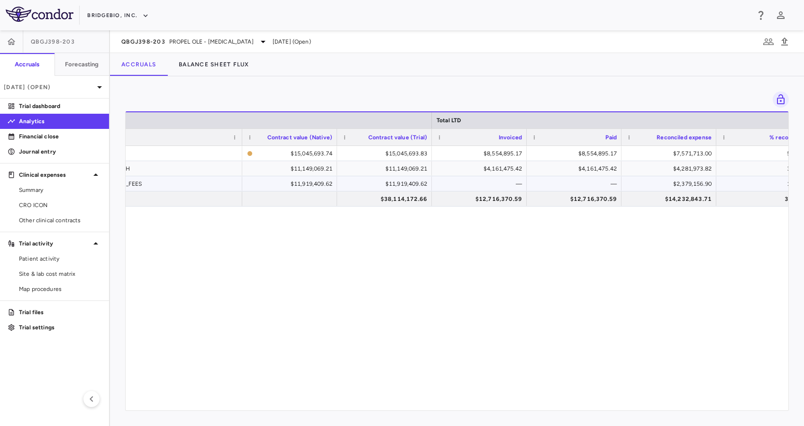
scroll to position [0, 533]
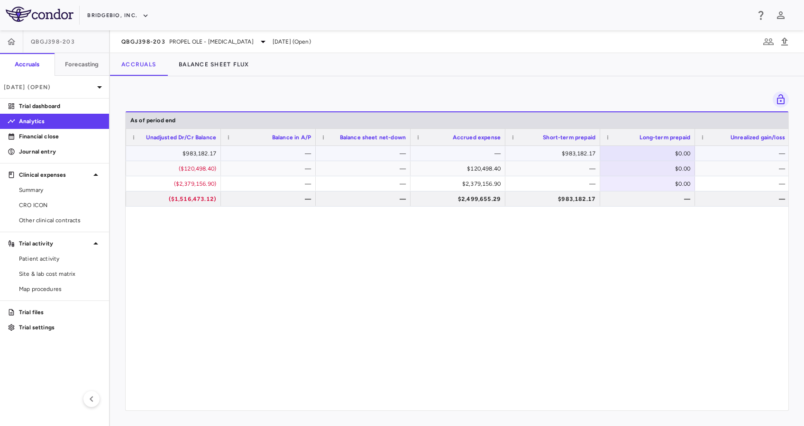
click at [663, 151] on div "$0.00" at bounding box center [650, 153] width 82 height 15
click at [663, 151] on input "*" at bounding box center [655, 155] width 80 height 16
type input "*******"
click at [661, 167] on div "$0.00" at bounding box center [650, 168] width 82 height 15
click at [678, 153] on div "$2,706,980.00" at bounding box center [650, 153] width 82 height 15
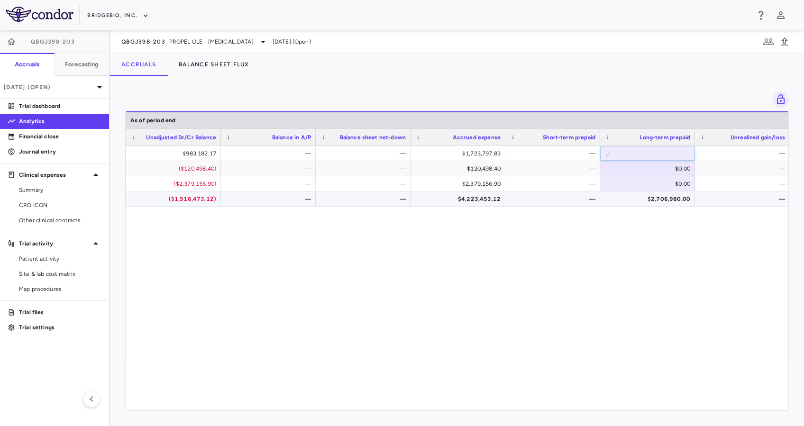
type input "******"
click at [658, 172] on div "$0.00" at bounding box center [650, 168] width 82 height 15
click at [659, 172] on div "$0.00" at bounding box center [650, 168] width 82 height 15
type input "*******"
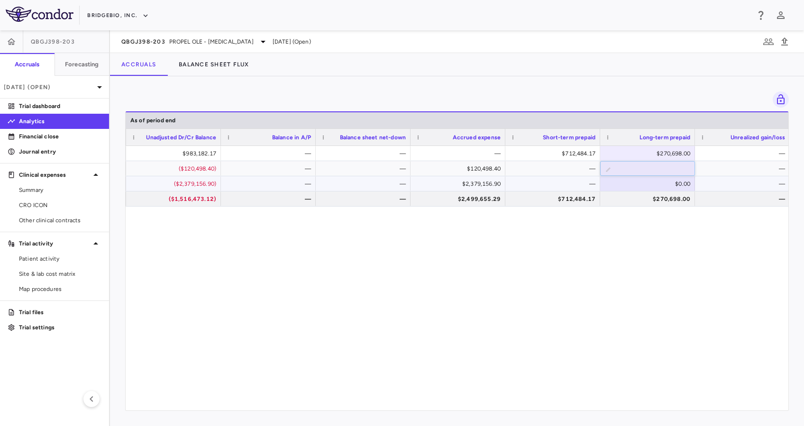
click at [664, 186] on div "$0.00" at bounding box center [650, 183] width 82 height 15
click at [671, 186] on div "$0.00" at bounding box center [650, 183] width 82 height 15
type input "******"
click at [633, 172] on div "$829,867.00" at bounding box center [650, 168] width 82 height 15
click at [615, 267] on div "50.32% Deferred $983,182.17 — — — $712,484.17 $270,698.00 — 38.41% Accrued ($12…" at bounding box center [457, 273] width 663 height 255
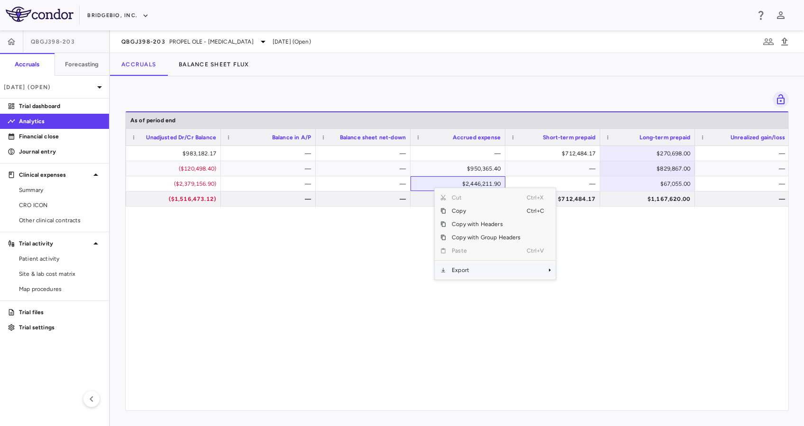
click at [485, 268] on span "Export" at bounding box center [486, 270] width 80 height 13
click at [567, 284] on span "Excel Export" at bounding box center [587, 286] width 45 height 13
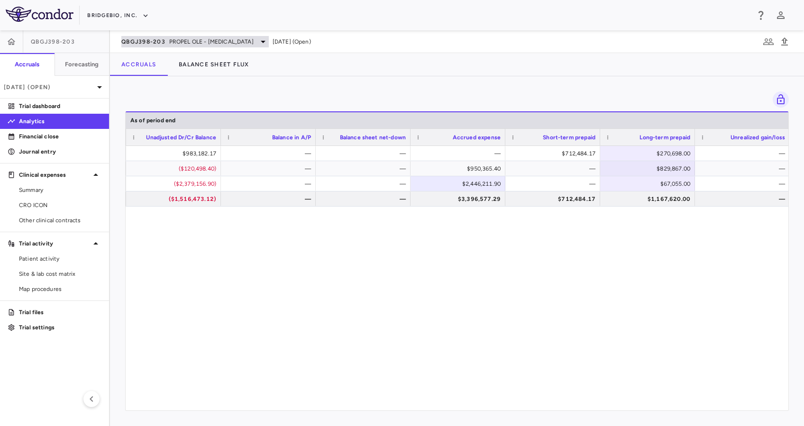
click at [209, 39] on span "PROPEL OLE - [MEDICAL_DATA]" at bounding box center [211, 41] width 84 height 9
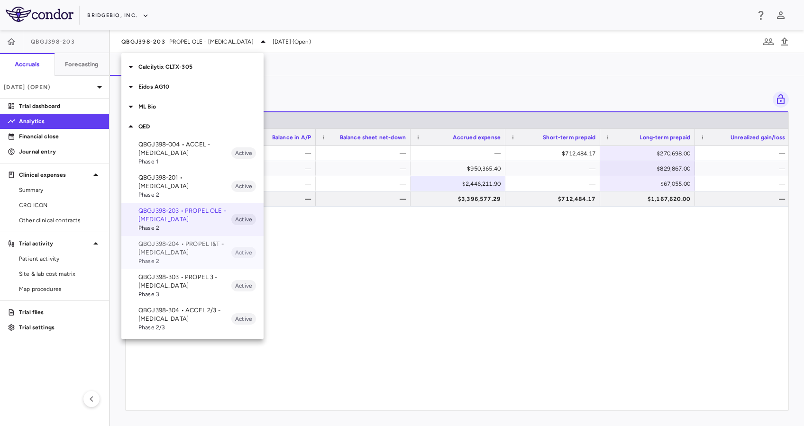
click at [196, 240] on p "QBGJ398-204 • PROPEL I&T - [MEDICAL_DATA]" at bounding box center [184, 248] width 93 height 17
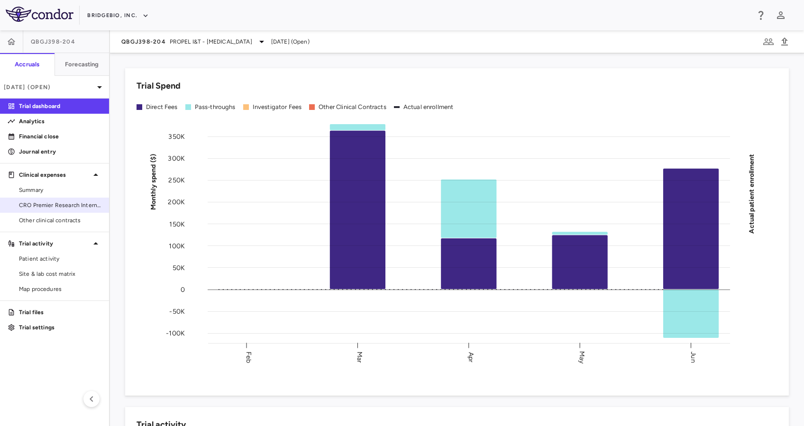
click at [74, 209] on span "CRO Premier Research International LLC" at bounding box center [60, 205] width 83 height 9
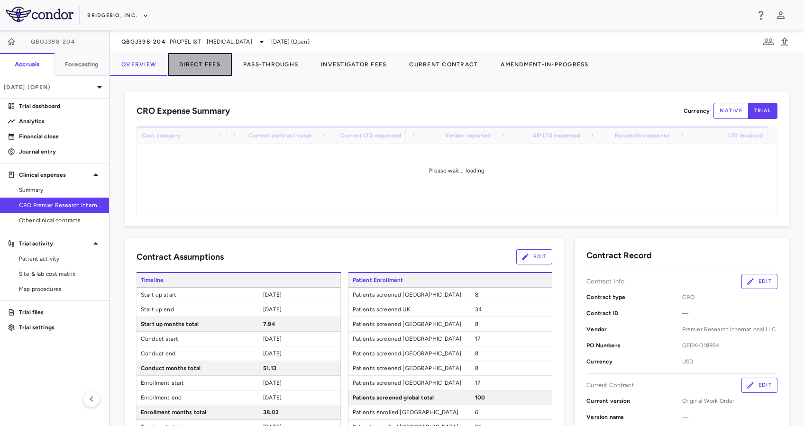
click at [209, 62] on button "Direct Fees" at bounding box center [200, 64] width 64 height 23
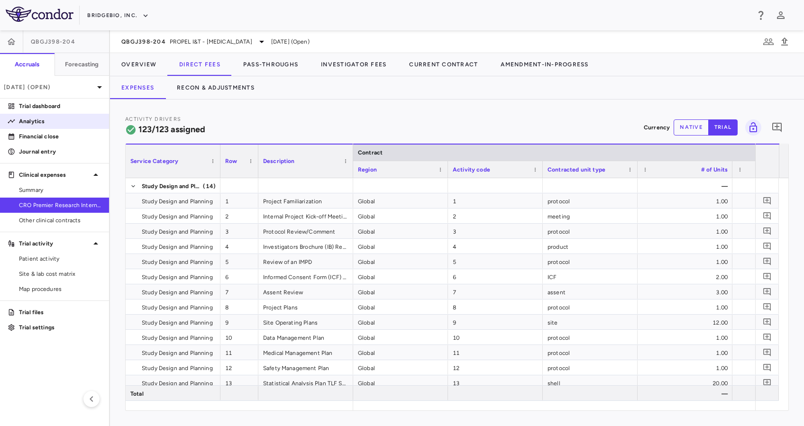
click at [64, 123] on p "Analytics" at bounding box center [60, 121] width 83 height 9
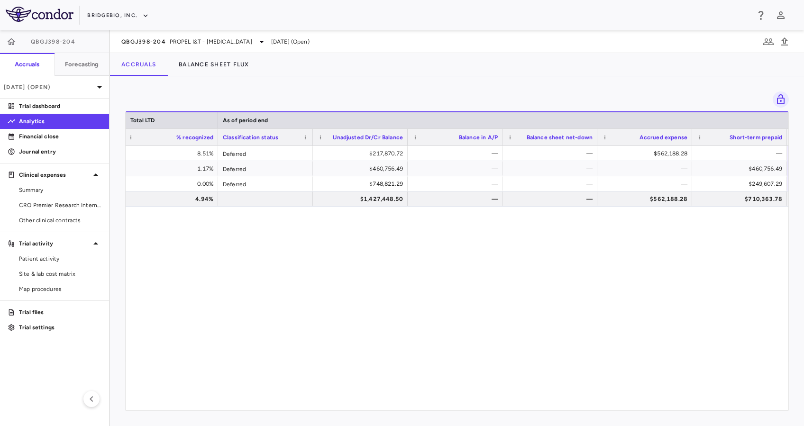
scroll to position [0, 936]
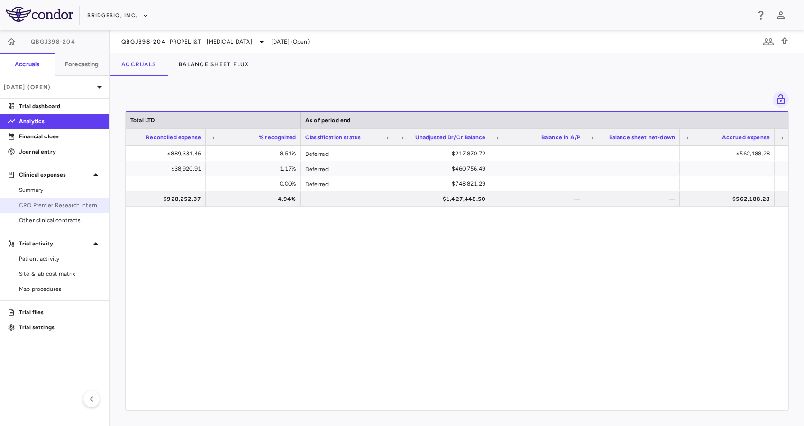
click at [51, 205] on span "CRO Premier Research International LLC" at bounding box center [60, 205] width 83 height 9
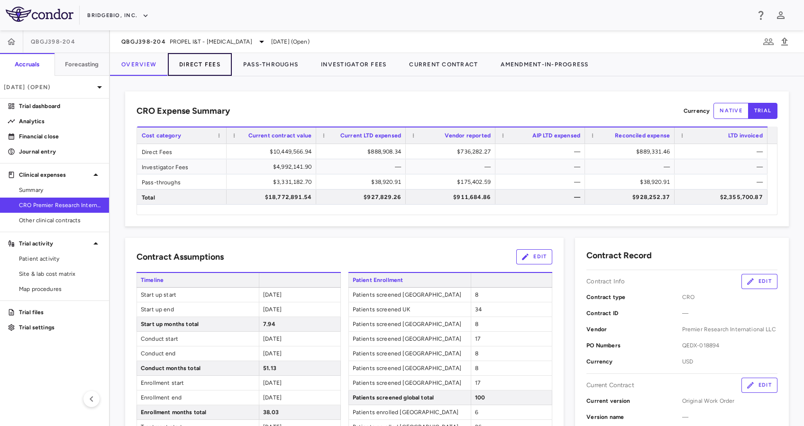
click at [199, 65] on button "Direct Fees" at bounding box center [200, 64] width 64 height 23
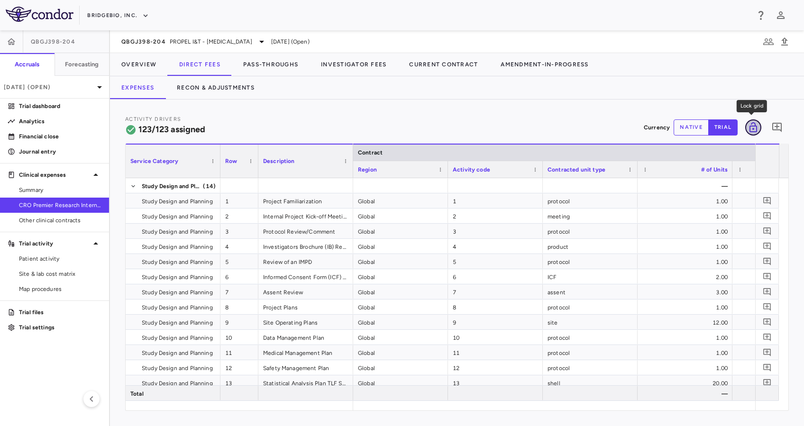
click at [756, 123] on icon "Lock grid" at bounding box center [753, 127] width 11 height 11
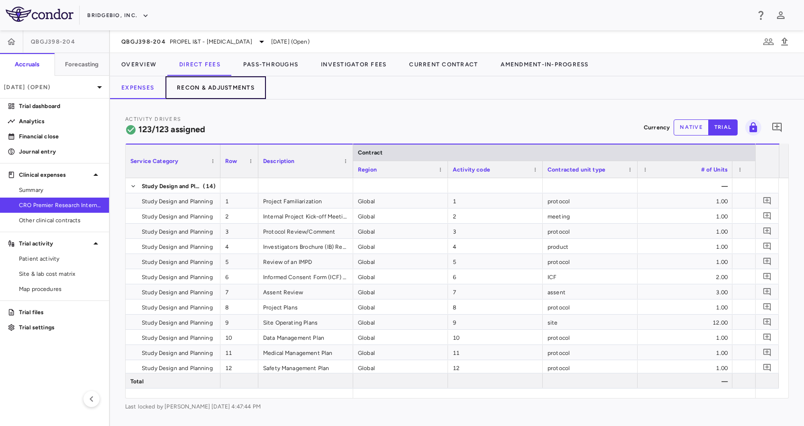
click at [225, 88] on button "Recon & Adjustments" at bounding box center [215, 87] width 101 height 23
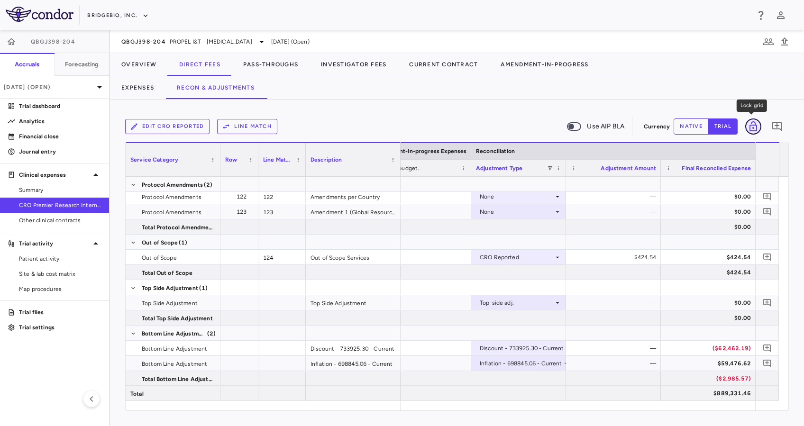
click at [757, 127] on icon "Lock grid" at bounding box center [754, 126] width 8 height 10
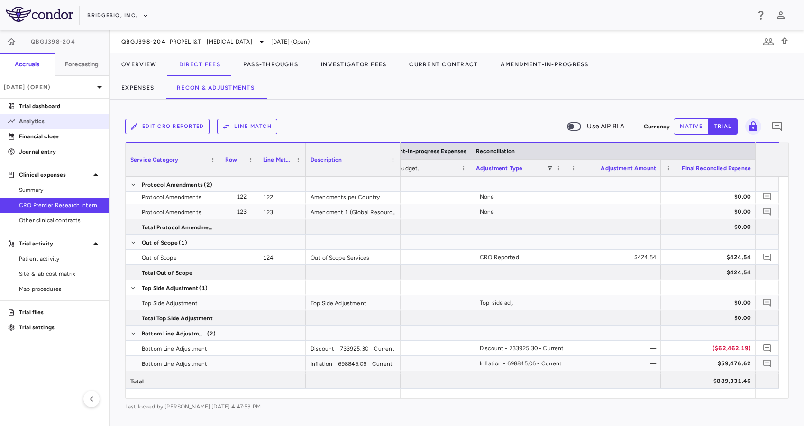
click at [56, 120] on p "Analytics" at bounding box center [60, 121] width 83 height 9
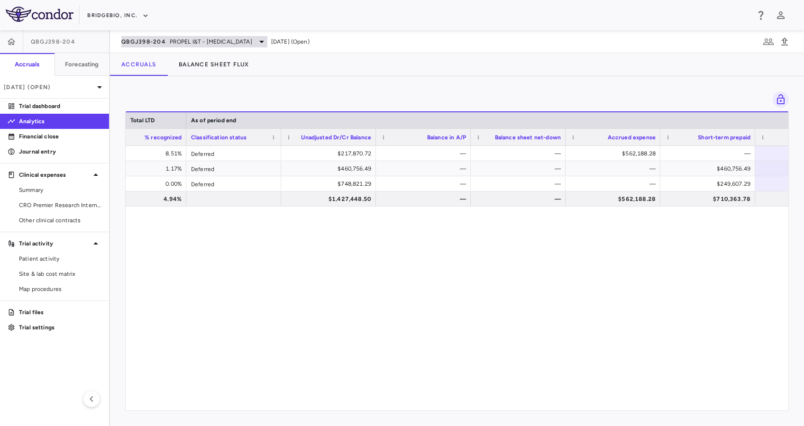
click at [217, 40] on span "PROPEL I&T - [MEDICAL_DATA]" at bounding box center [211, 41] width 83 height 9
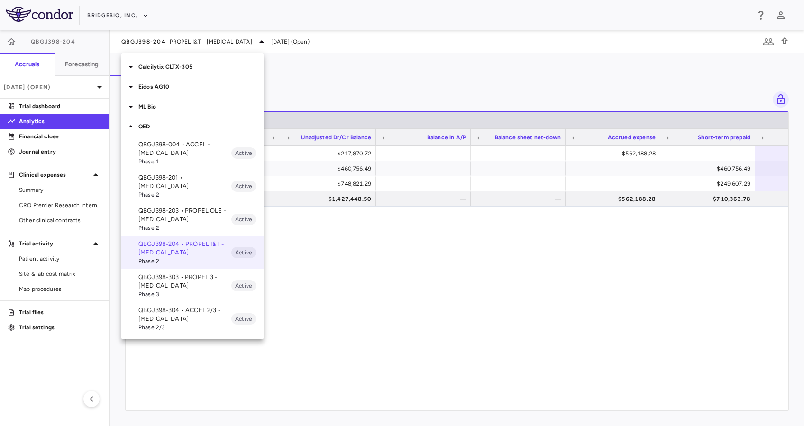
click at [194, 278] on p "QBGJ398-303 • PROPEL 3 - [MEDICAL_DATA]" at bounding box center [184, 281] width 93 height 17
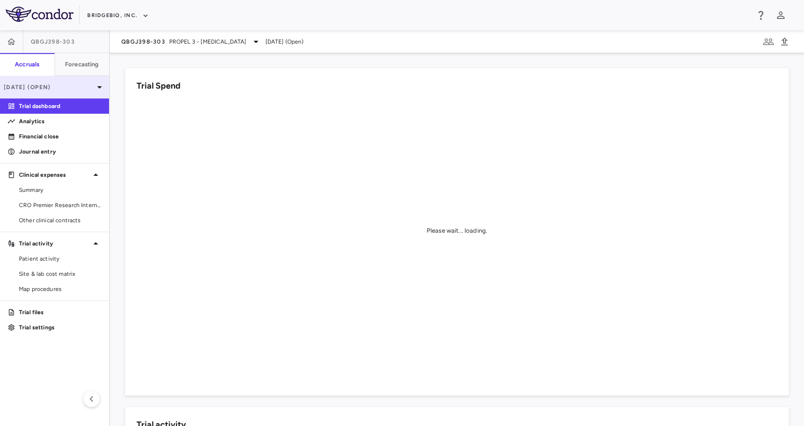
click at [95, 88] on icon at bounding box center [99, 87] width 11 height 11
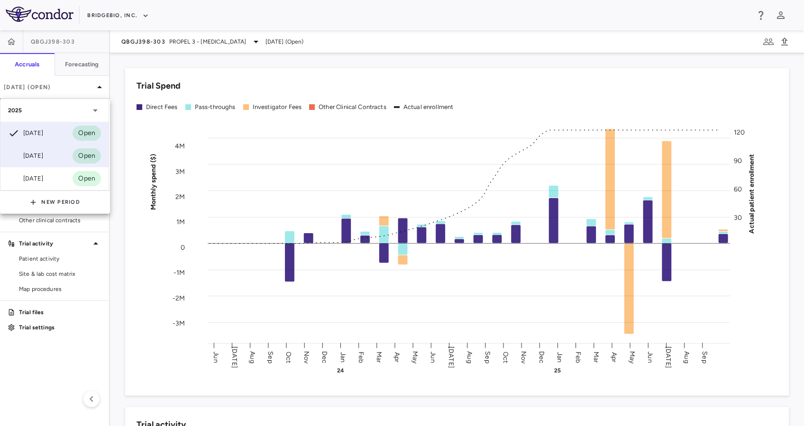
click at [60, 161] on div "[DATE] Open" at bounding box center [54, 156] width 108 height 23
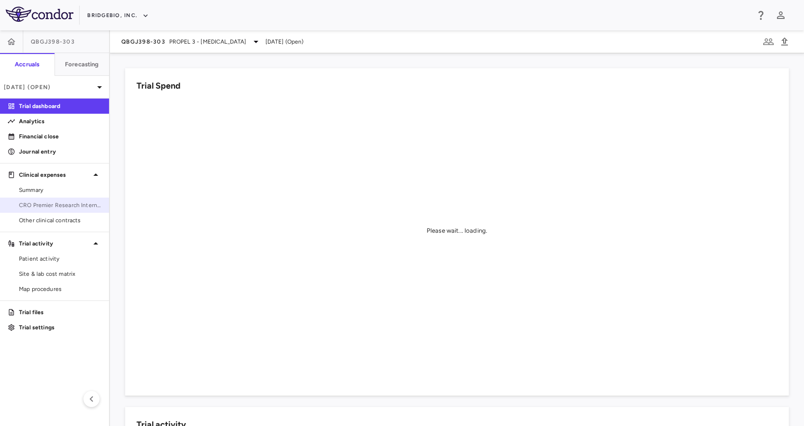
click at [78, 205] on span "CRO Premier Research International LLC" at bounding box center [60, 205] width 83 height 9
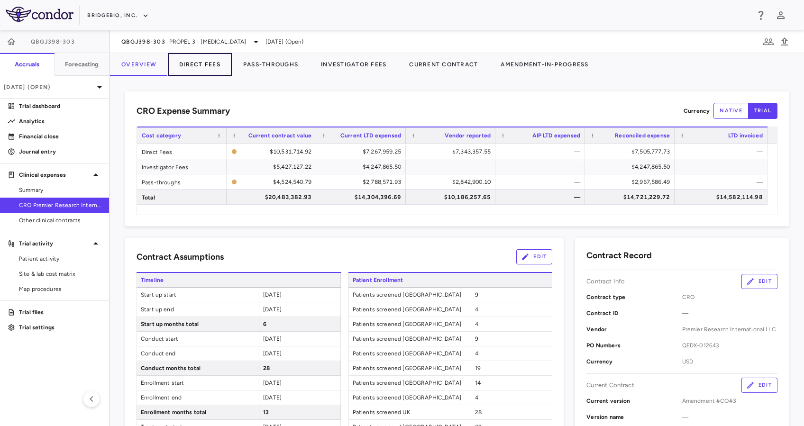
drag, startPoint x: 211, startPoint y: 63, endPoint x: 219, endPoint y: 64, distance: 8.2
click at [211, 62] on button "Direct Fees" at bounding box center [200, 64] width 64 height 23
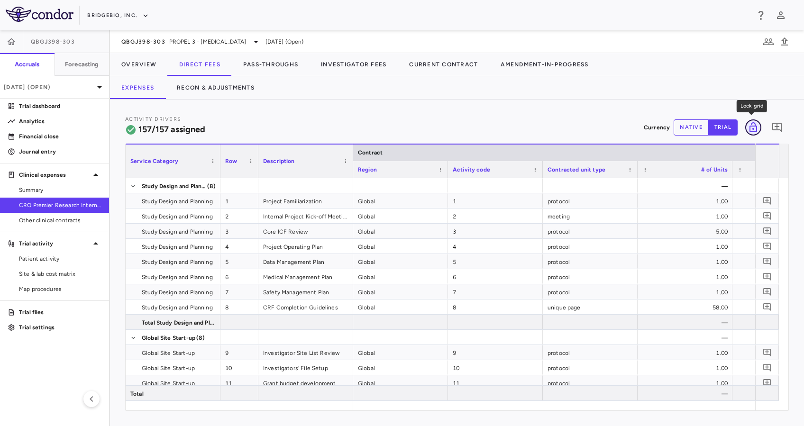
click at [753, 131] on icon "Lock grid" at bounding box center [753, 127] width 11 height 11
drag, startPoint x: 213, startPoint y: 93, endPoint x: 592, endPoint y: 85, distance: 378.9
click at [212, 93] on button "Recon & Adjustments" at bounding box center [215, 87] width 101 height 23
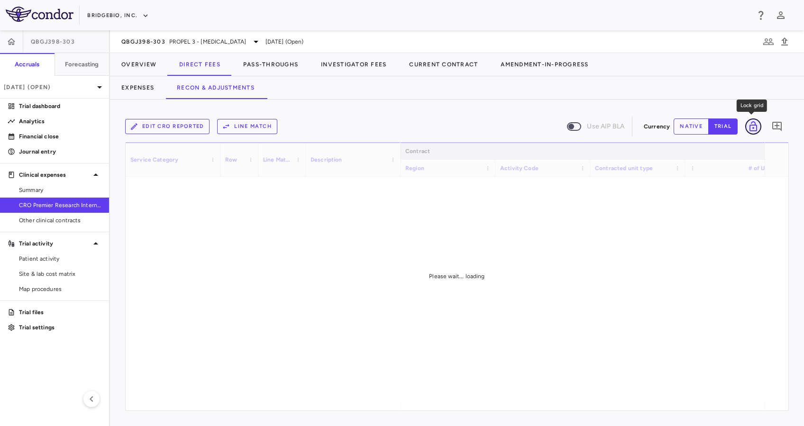
click at [752, 126] on icon "Lock grid" at bounding box center [753, 126] width 11 height 11
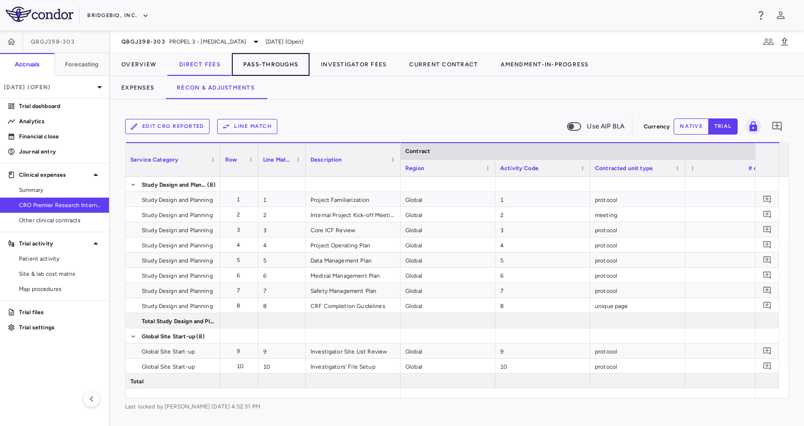
click at [284, 67] on button "Pass-Throughs" at bounding box center [271, 64] width 78 height 23
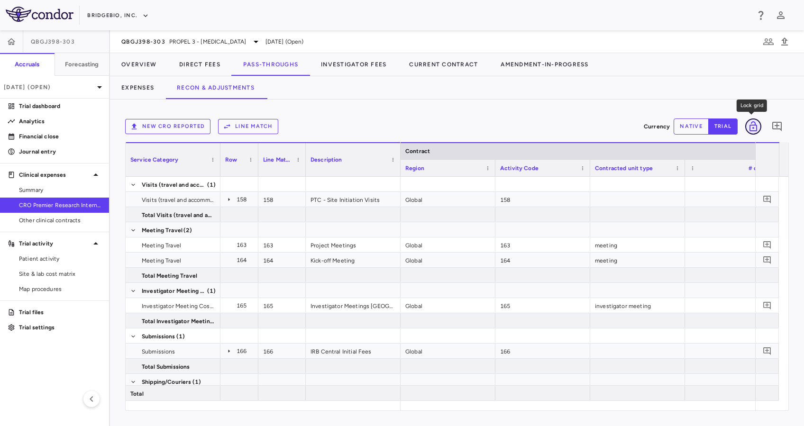
click at [755, 127] on icon "Lock grid" at bounding box center [753, 126] width 11 height 11
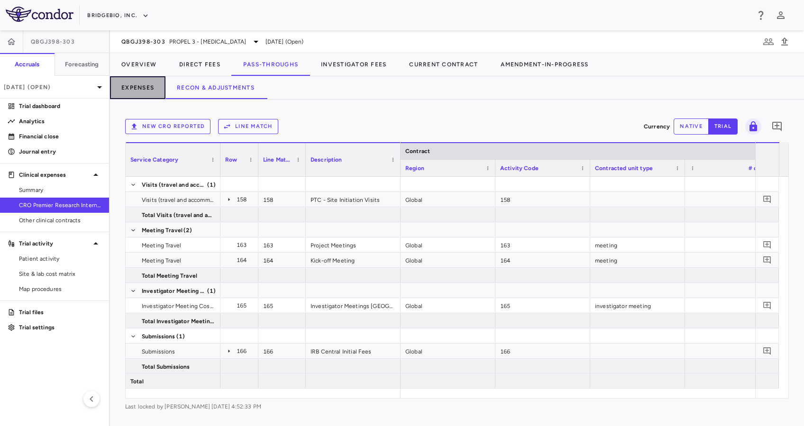
click at [138, 84] on button "Expenses" at bounding box center [137, 87] width 55 height 23
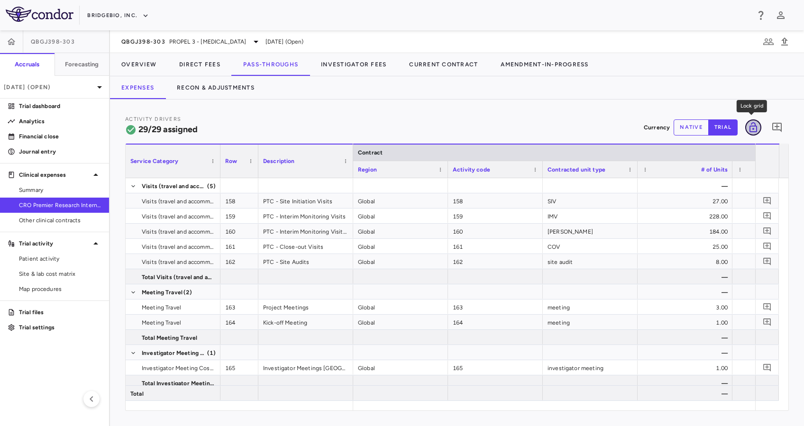
click at [755, 123] on icon "Lock grid" at bounding box center [754, 127] width 8 height 10
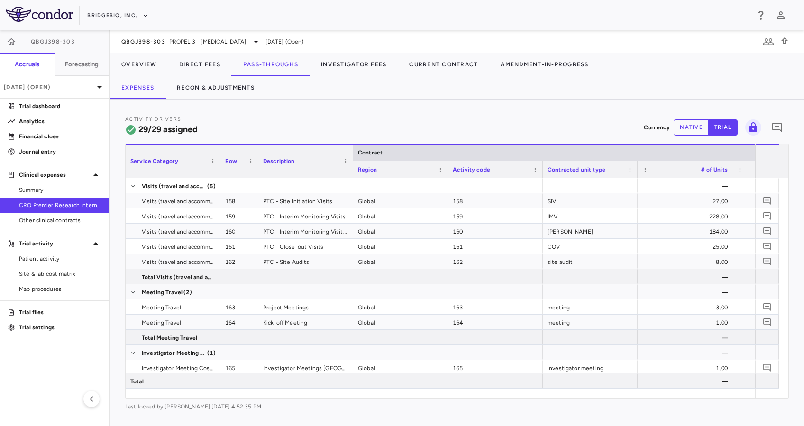
click at [436, 116] on div "Activity Drivers 29/29 assigned Currency native trial 0" at bounding box center [457, 127] width 664 height 25
click at [215, 43] on span "PROPEL 3 - [MEDICAL_DATA]" at bounding box center [207, 41] width 77 height 9
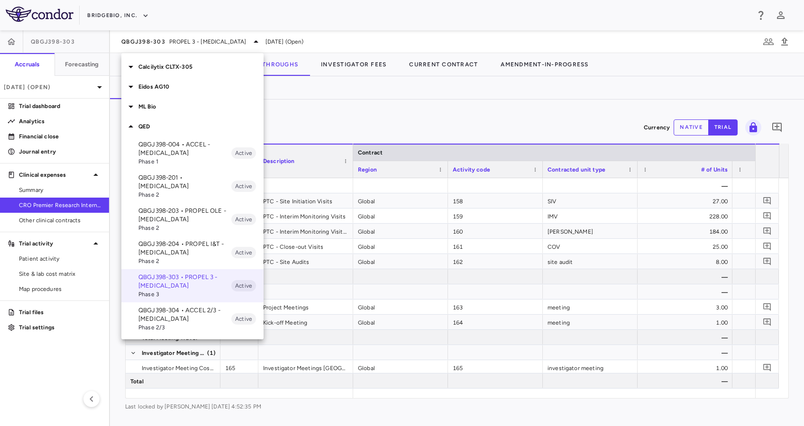
click at [199, 306] on p "QBGJ398-304 • ACCEL 2/3 - [MEDICAL_DATA]" at bounding box center [184, 314] width 93 height 17
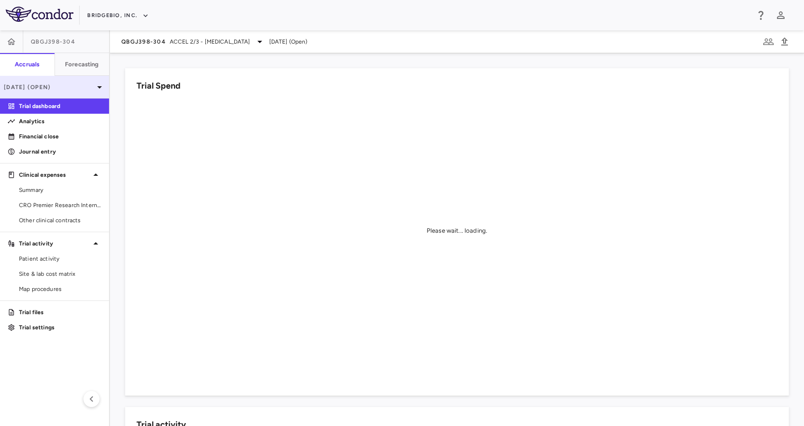
click at [85, 83] on p "[DATE] (Open)" at bounding box center [49, 87] width 90 height 9
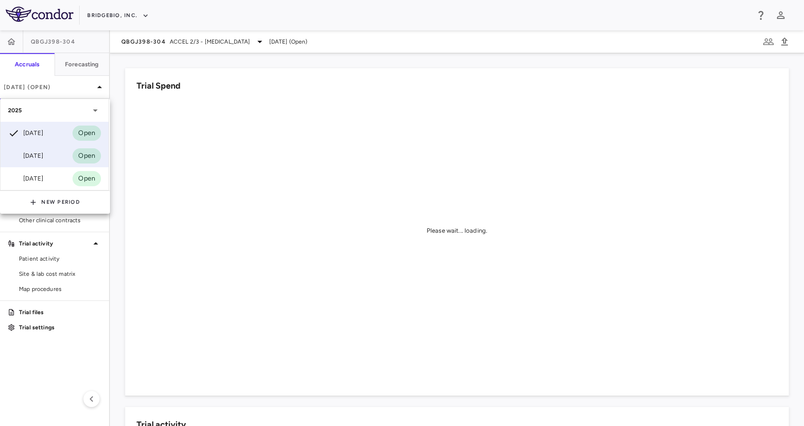
click at [55, 153] on div "[DATE] Open" at bounding box center [54, 156] width 108 height 23
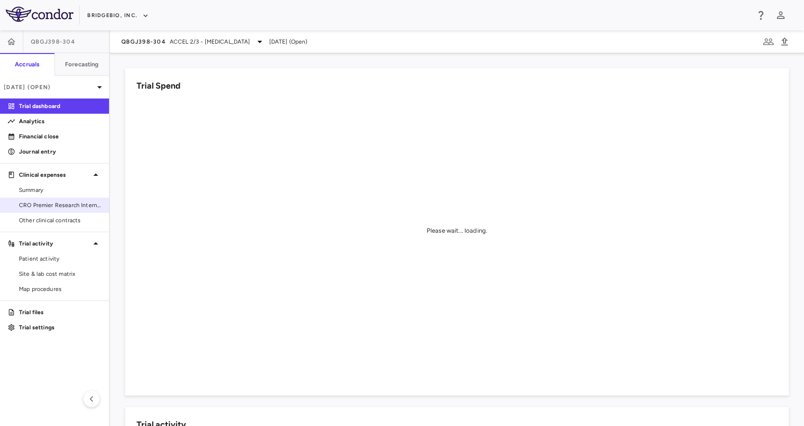
click at [75, 203] on span "CRO Premier Research International LLC" at bounding box center [60, 205] width 83 height 9
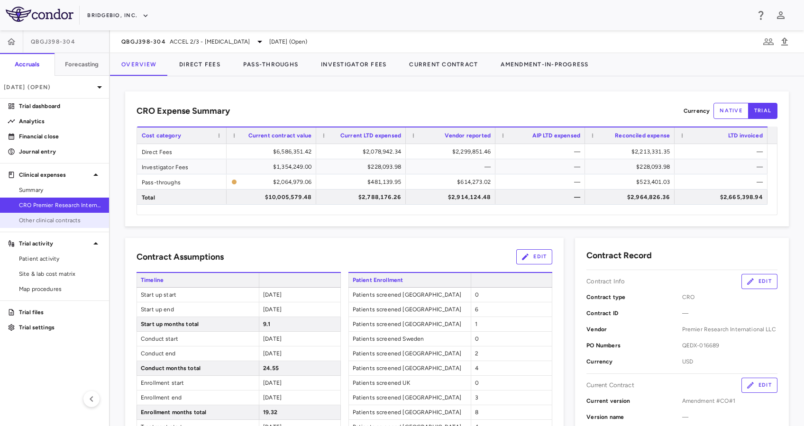
click at [49, 223] on span "Other clinical contracts" at bounding box center [60, 220] width 83 height 9
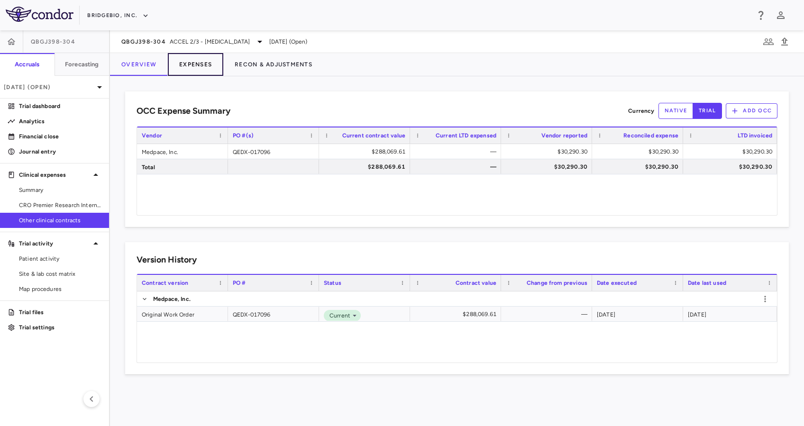
click at [192, 67] on button "Expenses" at bounding box center [195, 64] width 55 height 23
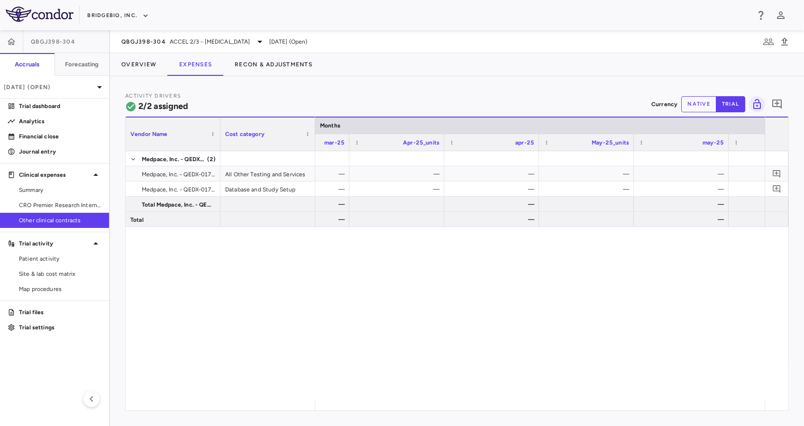
scroll to position [0, 1496]
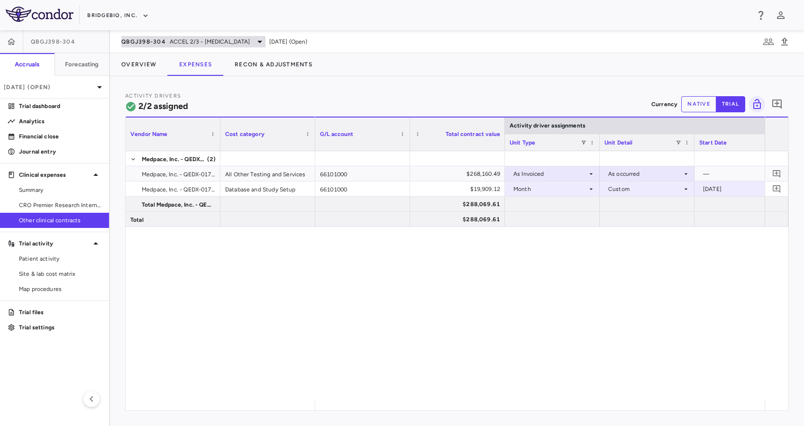
click at [211, 44] on span "ACCEL 2/3 - [MEDICAL_DATA]" at bounding box center [210, 41] width 81 height 9
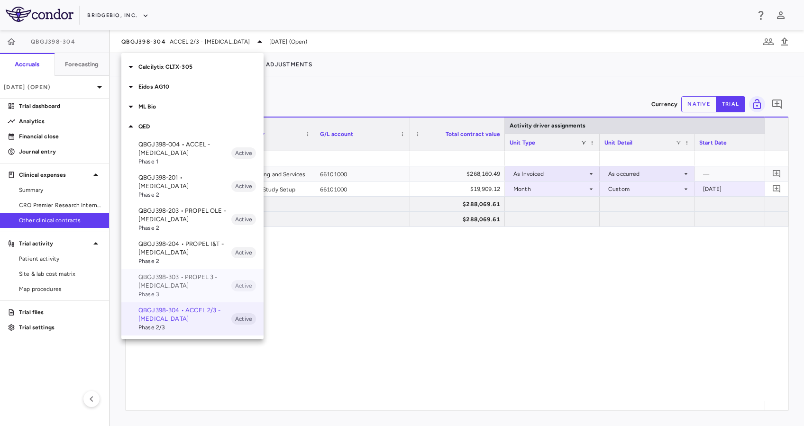
click at [183, 273] on p "QBGJ398-303 • PROPEL 3 - [MEDICAL_DATA]" at bounding box center [184, 281] width 93 height 17
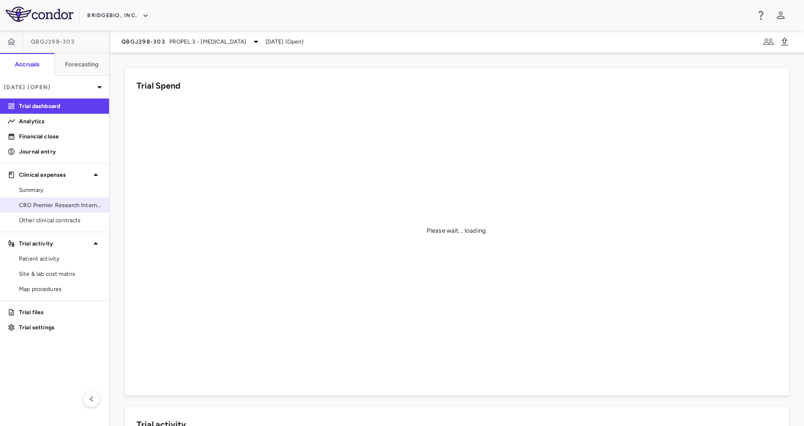
click at [51, 204] on span "CRO Premier Research International LLC" at bounding box center [60, 205] width 83 height 9
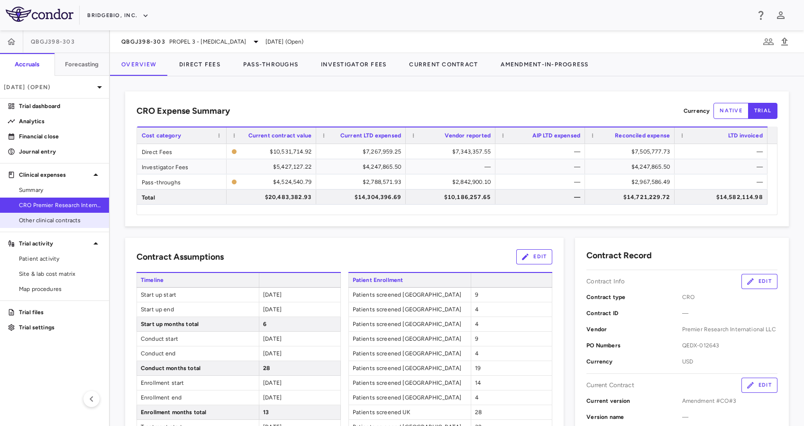
click at [67, 222] on span "Other clinical contracts" at bounding box center [60, 220] width 83 height 9
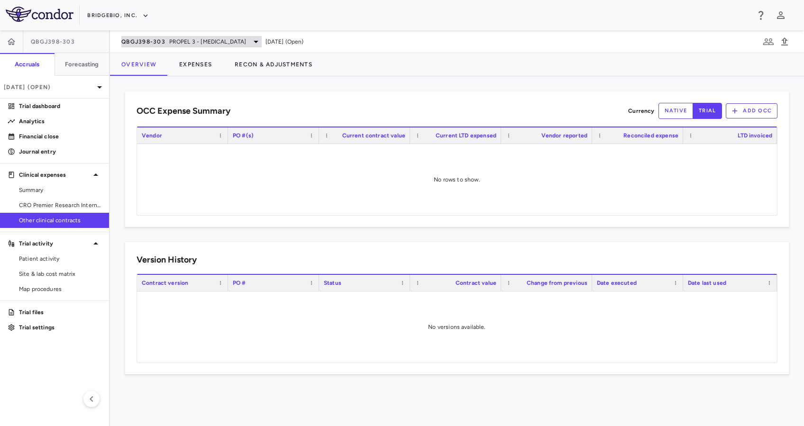
click at [187, 44] on span "PROPEL 3 - [MEDICAL_DATA]" at bounding box center [207, 41] width 77 height 9
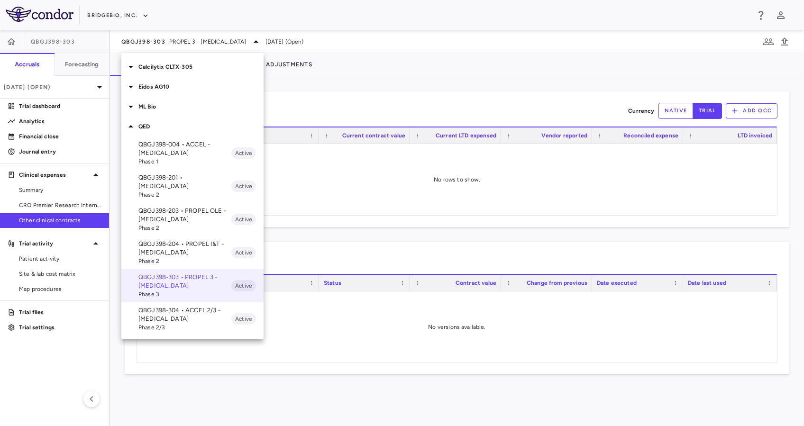
click at [184, 323] on span "Phase 2/3" at bounding box center [184, 327] width 93 height 9
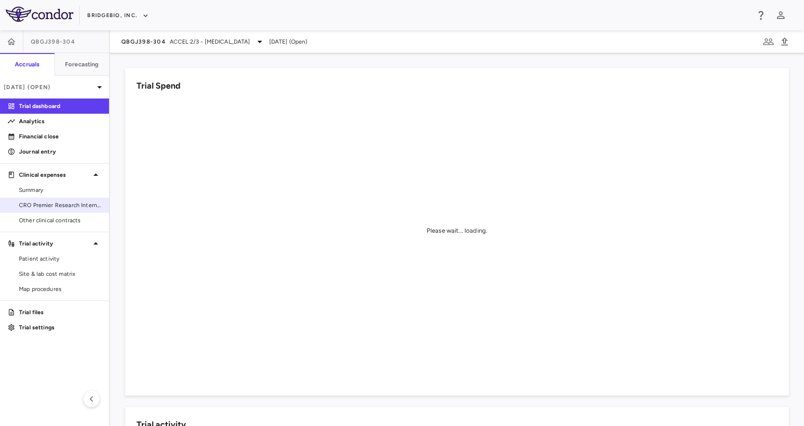
click at [89, 208] on span "CRO Premier Research International LLC" at bounding box center [60, 205] width 83 height 9
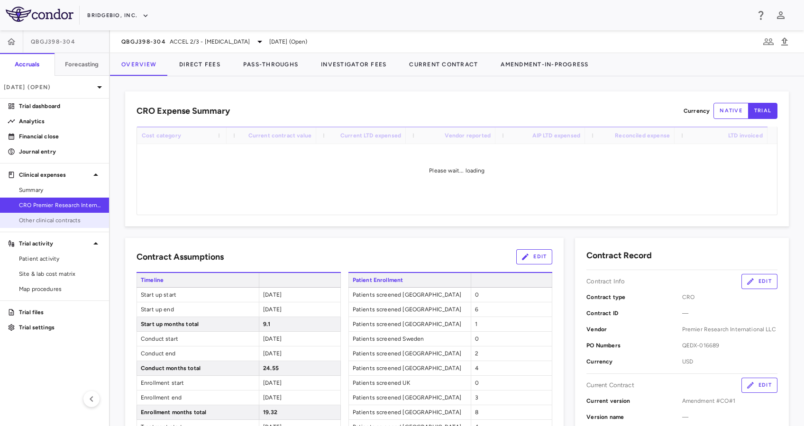
click at [51, 220] on span "Other clinical contracts" at bounding box center [60, 220] width 83 height 9
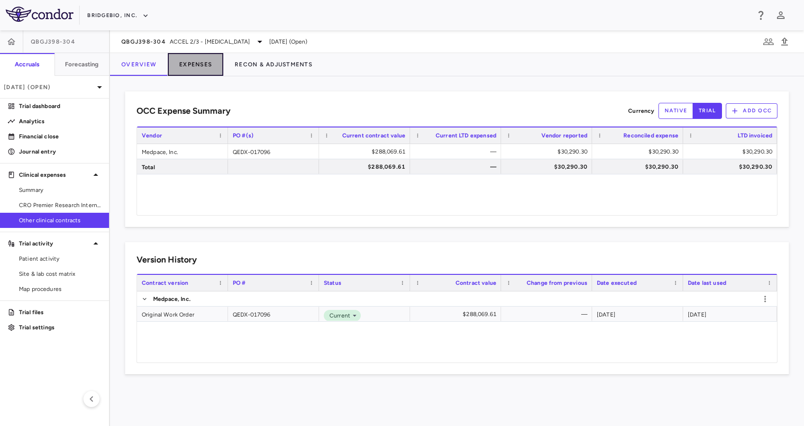
click at [190, 67] on button "Expenses" at bounding box center [195, 64] width 55 height 23
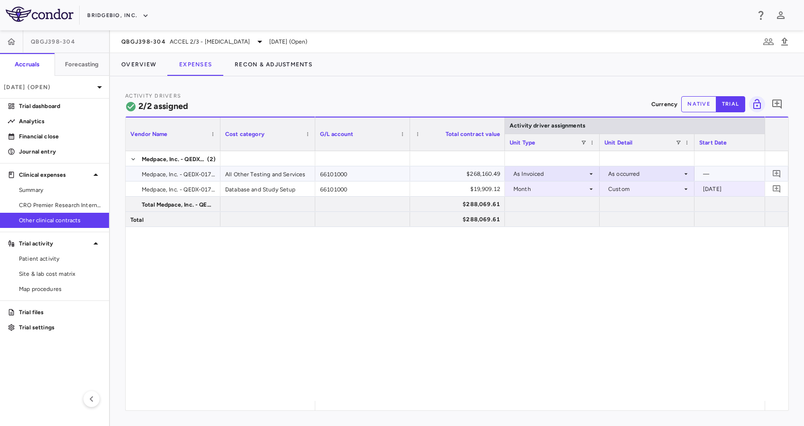
click at [587, 171] on icon at bounding box center [591, 174] width 8 height 8
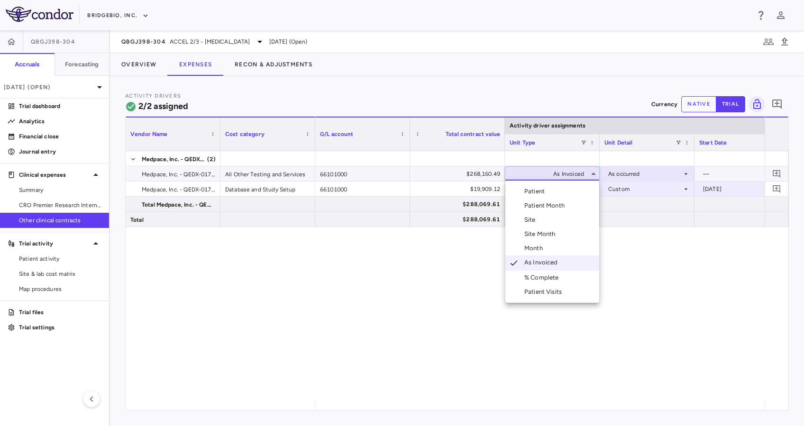
click at [552, 244] on li "Month" at bounding box center [552, 248] width 94 height 14
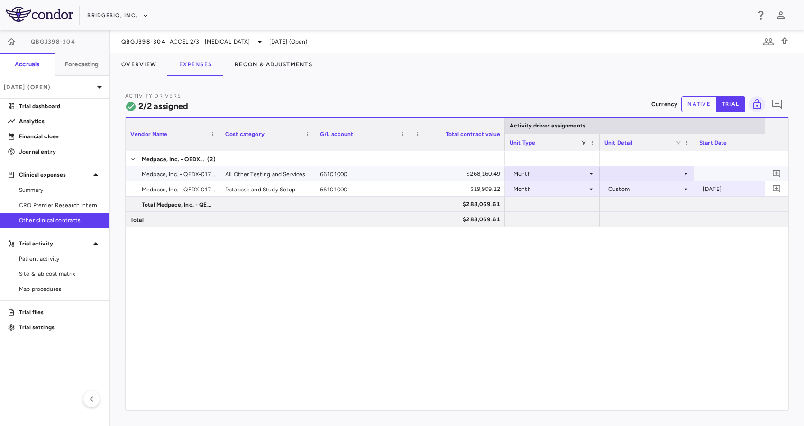
click at [683, 169] on div at bounding box center [647, 174] width 85 height 14
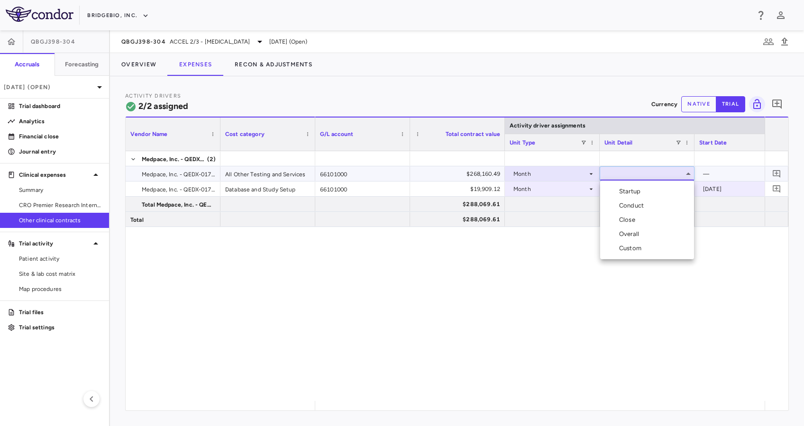
click at [644, 250] on div "Custom" at bounding box center [632, 248] width 26 height 9
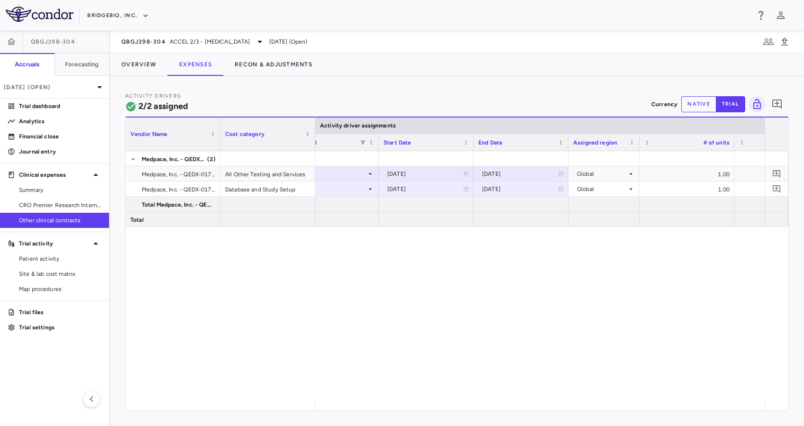
scroll to position [0, 407]
